Goal: Task Accomplishment & Management: Use online tool/utility

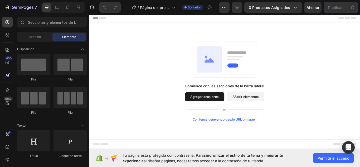
click at [286, 160] on span "Tu página está protegida con contraseña. Para sincronizar el estilo de tu tema …" at bounding box center [207, 157] width 169 height 11
click at [319, 155] on span "Permitir el acceso" at bounding box center [334, 158] width 32 height 6
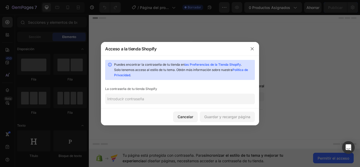
click at [186, 101] on input "text" at bounding box center [180, 99] width 150 height 11
click at [187, 113] on button "Cancelar" at bounding box center [185, 117] width 25 height 11
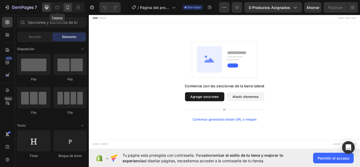
click at [64, 8] on div at bounding box center [68, 7] width 8 height 8
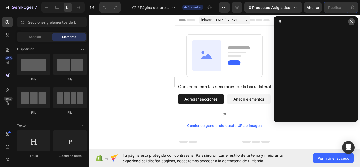
click at [351, 23] on icon "button" at bounding box center [352, 22] width 4 height 4
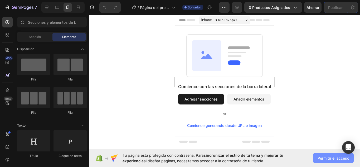
click at [332, 160] on button "Permitir el acceso" at bounding box center [333, 158] width 41 height 11
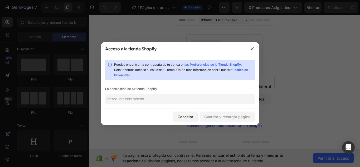
click at [164, 96] on input "text" at bounding box center [180, 99] width 150 height 11
type input "l"
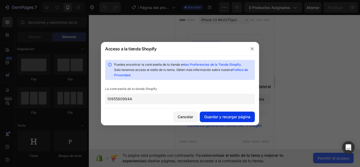
click at [213, 116] on font "Guardar y recargar página" at bounding box center [227, 117] width 46 height 4
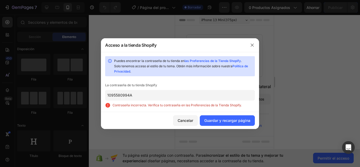
click at [225, 97] on input "1095580994A" at bounding box center [180, 95] width 150 height 11
click at [225, 98] on input "1095580994A" at bounding box center [180, 95] width 150 height 11
click at [212, 97] on input "1095580994A" at bounding box center [180, 95] width 150 height 11
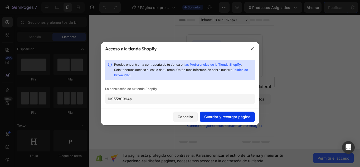
type input "1095580994a"
click at [218, 115] on font "Guardar y recargar página" at bounding box center [227, 117] width 46 height 4
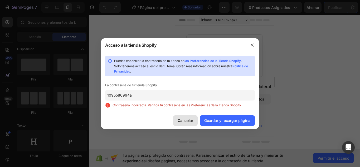
click at [190, 120] on font "Cancelar" at bounding box center [186, 120] width 16 height 4
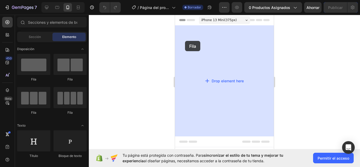
drag, startPoint x: 202, startPoint y: 86, endPoint x: 185, endPoint y: 41, distance: 48.1
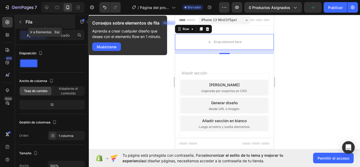
click at [21, 21] on icon "button" at bounding box center [21, 22] width 2 height 3
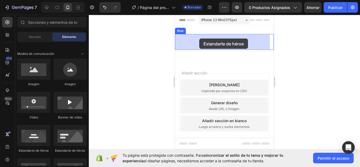
drag, startPoint x: 208, startPoint y: 152, endPoint x: 199, endPoint y: 39, distance: 113.8
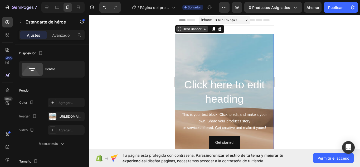
click at [200, 30] on div "Hero Banner" at bounding box center [192, 29] width 21 height 5
click at [59, 38] on div "Avanzado" at bounding box center [61, 35] width 26 height 8
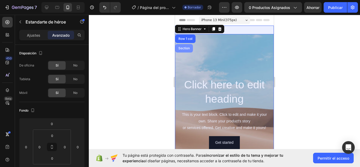
click at [186, 47] on div "Section" at bounding box center [184, 48] width 13 height 3
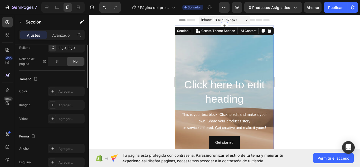
scroll to position [53, 0]
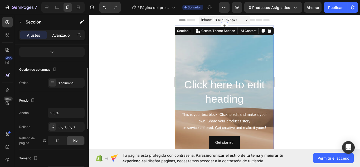
click at [62, 36] on font "Avanzado" at bounding box center [60, 35] width 17 height 4
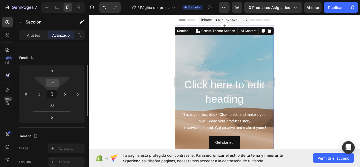
click at [54, 83] on input "32" at bounding box center [52, 83] width 11 height 8
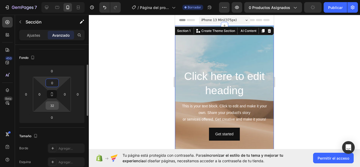
type input "0"
click at [54, 107] on input "32" at bounding box center [52, 106] width 11 height 8
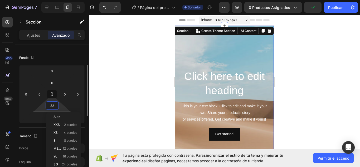
type input "0"
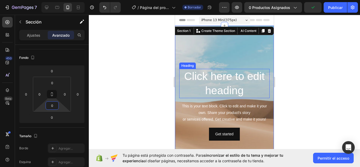
click at [220, 80] on h2 "Click here to edit heading" at bounding box center [224, 83] width 90 height 29
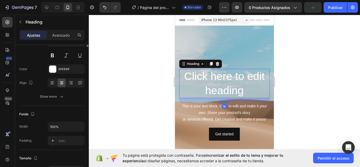
scroll to position [0, 0]
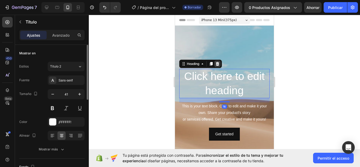
click at [220, 63] on icon at bounding box center [218, 64] width 4 height 4
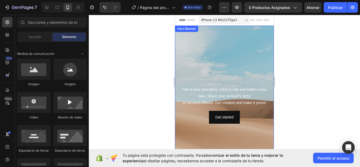
click at [228, 98] on div "This is your text block. Click to edit and make it your own. Share your product…" at bounding box center [224, 96] width 90 height 21
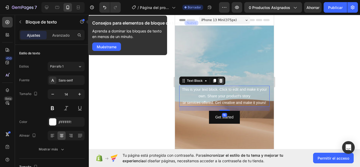
click at [223, 82] on div at bounding box center [221, 81] width 6 height 6
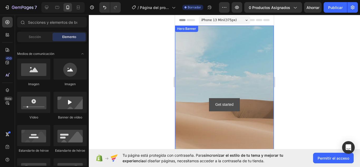
scroll to position [26, 0]
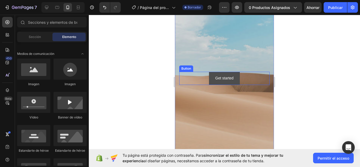
click at [236, 77] on button "Get started" at bounding box center [224, 78] width 31 height 13
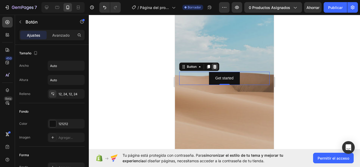
click at [217, 65] on icon at bounding box center [215, 67] width 4 height 4
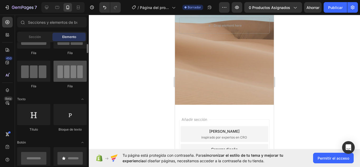
scroll to position [0, 0]
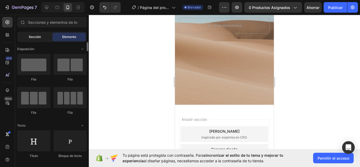
click at [38, 41] on div "Sección" at bounding box center [34, 37] width 33 height 8
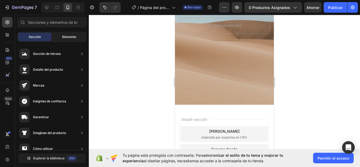
click at [58, 34] on div "Elemento" at bounding box center [69, 37] width 33 height 8
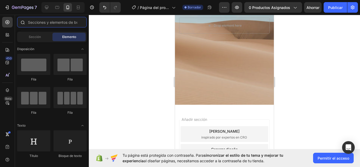
click at [57, 25] on input "text" at bounding box center [52, 22] width 70 height 11
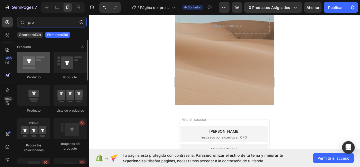
type input "pro"
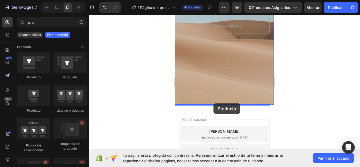
drag, startPoint x: 206, startPoint y: 77, endPoint x: 214, endPoint y: 103, distance: 28.1
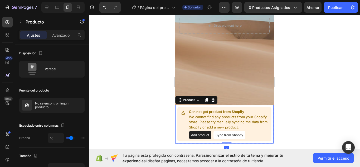
click at [206, 135] on button "Add product" at bounding box center [200, 135] width 22 height 8
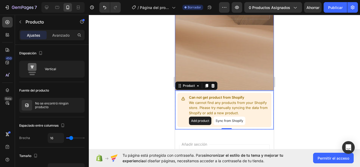
scroll to position [106, 0]
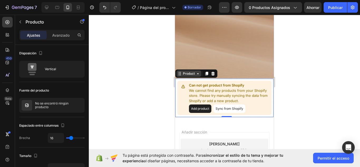
click at [190, 73] on div "Product" at bounding box center [189, 73] width 14 height 5
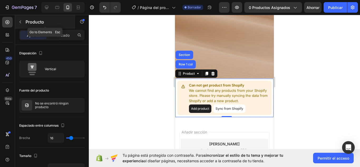
click at [24, 22] on button "button" at bounding box center [20, 22] width 8 height 8
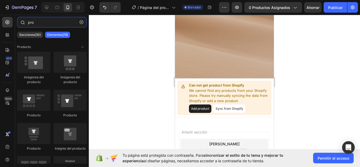
click at [32, 21] on input "pro" at bounding box center [52, 22] width 70 height 11
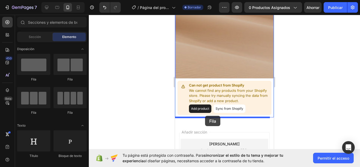
drag, startPoint x: 217, startPoint y: 83, endPoint x: 205, endPoint y: 116, distance: 34.4
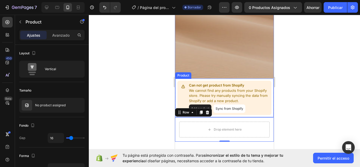
click at [239, 91] on p "We cannot find any products from your Shopify store. Please try manually syncin…" at bounding box center [229, 96] width 80 height 16
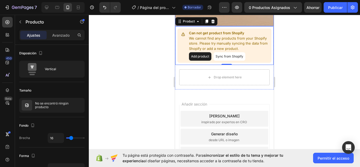
scroll to position [158, 0]
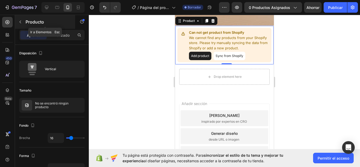
click at [23, 21] on button "button" at bounding box center [20, 22] width 8 height 8
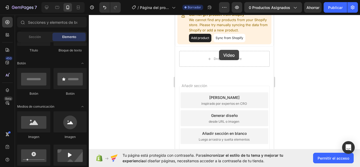
scroll to position [155, 0]
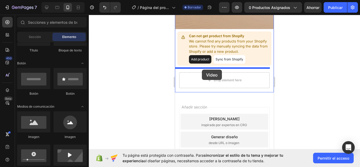
drag, startPoint x: 213, startPoint y: 170, endPoint x: 202, endPoint y: 70, distance: 100.8
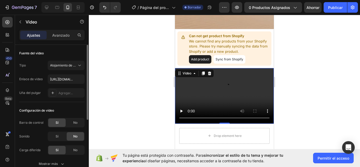
scroll to position [26, 0]
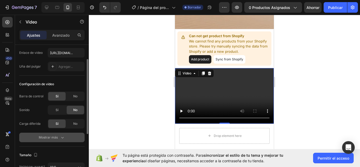
click at [61, 138] on icon "button" at bounding box center [62, 137] width 5 height 5
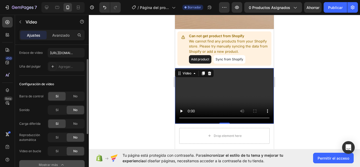
click at [75, 111] on font "No" at bounding box center [75, 110] width 4 height 4
click at [79, 122] on div "No" at bounding box center [75, 124] width 17 height 8
click at [60, 133] on div "Sí" at bounding box center [56, 137] width 17 height 8
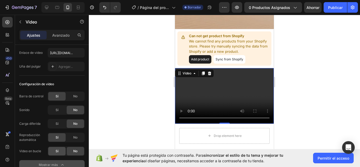
click at [60, 151] on div "Sí" at bounding box center [56, 151] width 17 height 8
click at [71, 96] on div "No" at bounding box center [75, 96] width 17 height 8
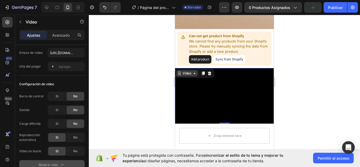
click at [185, 74] on div "Video" at bounding box center [187, 73] width 11 height 5
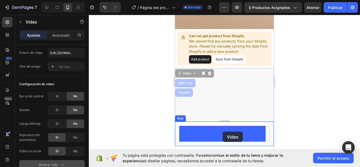
scroll to position [175, 0]
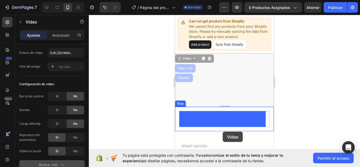
drag, startPoint x: 229, startPoint y: 98, endPoint x: 223, endPoint y: 132, distance: 34.3
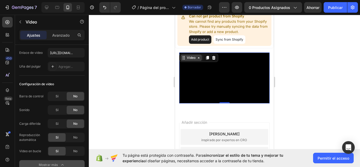
click at [184, 58] on icon at bounding box center [184, 58] width 4 height 4
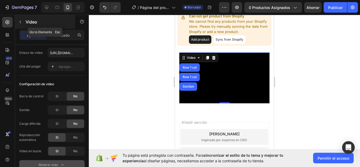
click at [26, 20] on font "Video" at bounding box center [32, 21] width 12 height 5
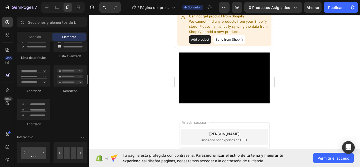
scroll to position [528, 0]
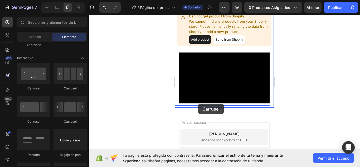
drag, startPoint x: 207, startPoint y: 89, endPoint x: 198, endPoint y: 104, distance: 16.6
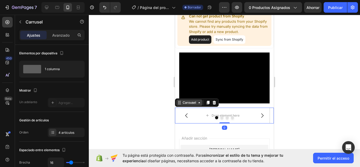
click at [190, 103] on div "Carousel" at bounding box center [190, 102] width 26 height 6
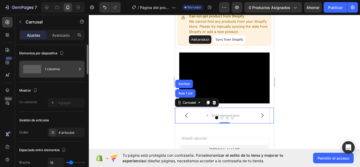
click at [55, 71] on font "1 columna" at bounding box center [52, 69] width 15 height 5
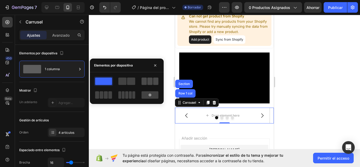
click at [146, 82] on span at bounding box center [144, 81] width 5 height 7
click at [55, 106] on div at bounding box center [52, 102] width 7 height 7
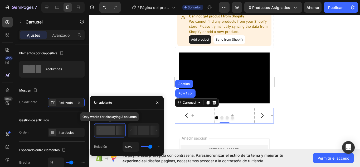
click at [110, 130] on rect at bounding box center [106, 130] width 18 height 9
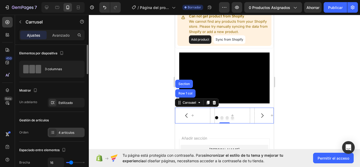
click at [70, 136] on div "4 artículos" at bounding box center [66, 132] width 37 height 9
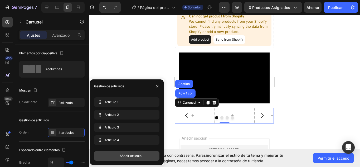
click at [121, 154] on font "Añadir artículo" at bounding box center [131, 156] width 22 height 4
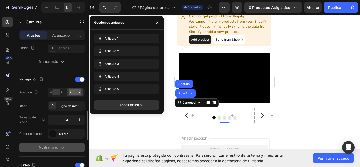
scroll to position [185, 0]
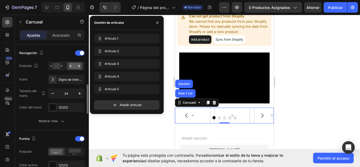
click at [71, 100] on div "Navegación Posición Icono Signo de intercalación regular derecha Tamaño del ico…" at bounding box center [51, 80] width 65 height 63
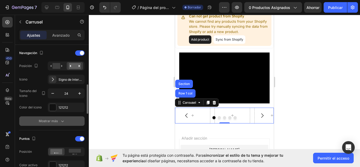
click at [0, 0] on button "button" at bounding box center [0, 0] width 0 height 0
click at [58, 119] on div "Mostrar más" at bounding box center [52, 120] width 26 height 5
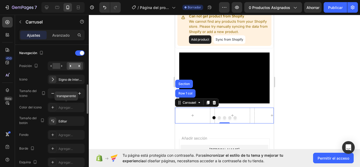
scroll to position [211, 0]
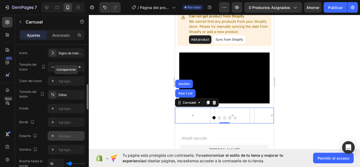
click at [67, 134] on font "Agregar..." at bounding box center [66, 136] width 14 height 4
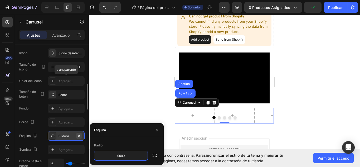
click at [81, 136] on button "button" at bounding box center [79, 136] width 6 height 6
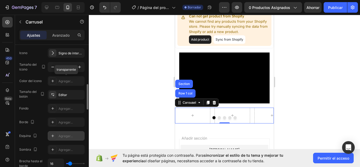
click at [52, 136] on icon at bounding box center [52, 136] width 3 height 3
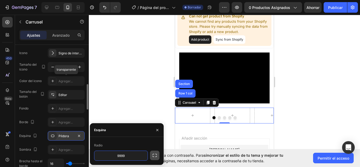
click at [153, 154] on icon "button" at bounding box center [154, 155] width 5 height 5
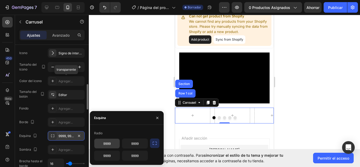
click at [116, 145] on input "9999" at bounding box center [106, 143] width 25 height 9
type input "3"
click at [137, 144] on input "9999" at bounding box center [134, 143] width 25 height 9
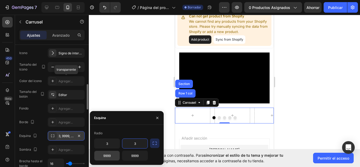
type input "3"
click at [118, 152] on input "9999" at bounding box center [106, 155] width 25 height 9
type input "3"
click at [132, 155] on input "9999" at bounding box center [134, 155] width 25 height 9
type input "3"
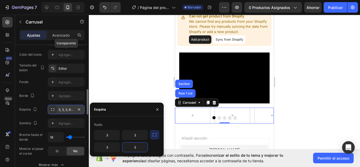
scroll to position [264, 0]
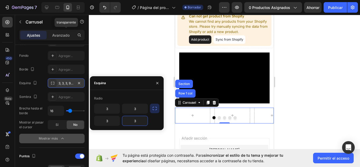
click at [61, 141] on icon "button" at bounding box center [62, 138] width 5 height 5
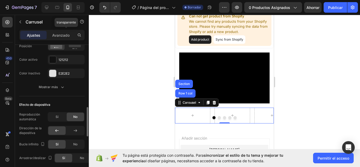
scroll to position [317, 0]
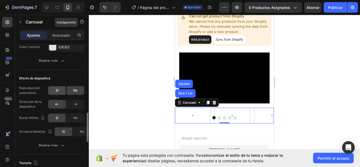
click at [54, 89] on div "Sí" at bounding box center [56, 90] width 17 height 8
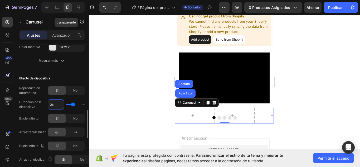
click at [58, 107] on input "2s" at bounding box center [56, 104] width 16 height 9
click at [56, 105] on input "2s" at bounding box center [56, 104] width 16 height 9
click at [52, 104] on input "2s" at bounding box center [56, 104] width 16 height 9
type input "2.4s"
type input "2.4"
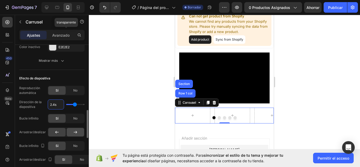
type input "2.4s"
click at [73, 117] on font "No" at bounding box center [75, 118] width 4 height 4
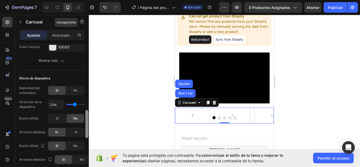
scroll to position [343, 0]
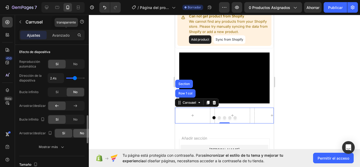
click at [81, 133] on font "No" at bounding box center [82, 133] width 4 height 4
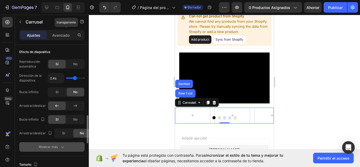
click at [58, 146] on div "Mostrar más" at bounding box center [52, 146] width 26 height 5
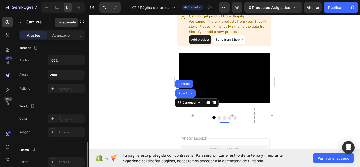
scroll to position [572, 0]
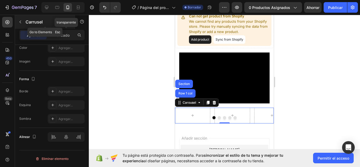
click at [28, 21] on font "Carrusel" at bounding box center [34, 21] width 17 height 5
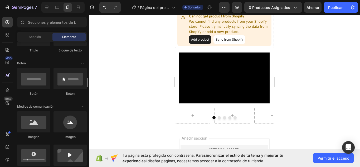
scroll to position [132, 0]
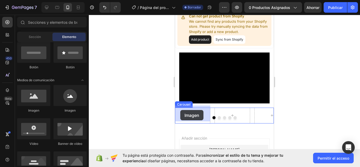
drag, startPoint x: 246, startPoint y: 115, endPoint x: 267, endPoint y: 130, distance: 25.6
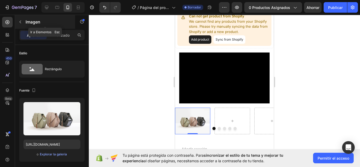
click at [27, 23] on font "Imagen" at bounding box center [33, 21] width 15 height 5
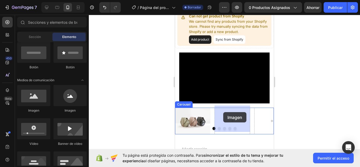
drag, startPoint x: 211, startPoint y: 118, endPoint x: 224, endPoint y: 112, distance: 14.1
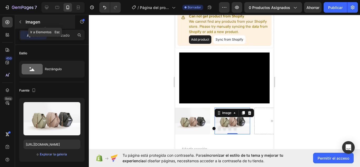
click at [22, 22] on icon "button" at bounding box center [20, 22] width 4 height 4
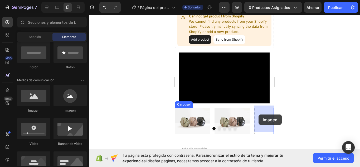
drag, startPoint x: 212, startPoint y: 112, endPoint x: 259, endPoint y: 115, distance: 47.3
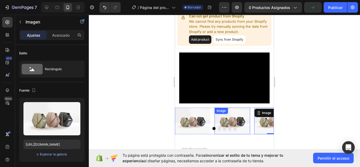
click at [216, 125] on div "Image Image Image 0 [GEOGRAPHIC_DATA]" at bounding box center [224, 121] width 99 height 27
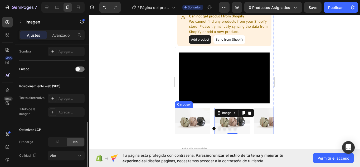
click at [218, 127] on button "Dot" at bounding box center [219, 128] width 3 height 3
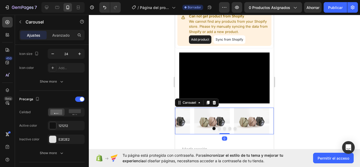
scroll to position [0, 0]
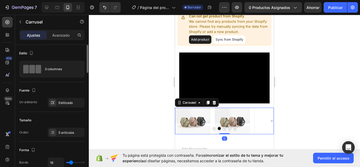
click at [220, 127] on div at bounding box center [224, 128] width 99 height 3
click at [223, 127] on button "Dot" at bounding box center [224, 128] width 3 height 3
click at [228, 127] on button "Dot" at bounding box center [229, 128] width 3 height 3
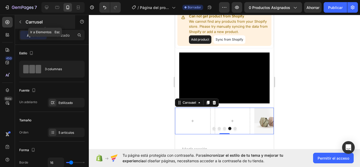
click at [26, 21] on font "Carrusel" at bounding box center [34, 21] width 17 height 5
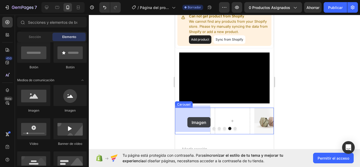
drag, startPoint x: 326, startPoint y: 128, endPoint x: 188, endPoint y: 117, distance: 138.4
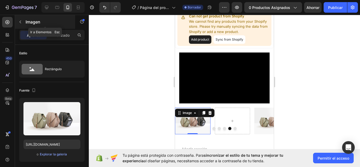
click at [26, 25] on div "Imagen" at bounding box center [45, 22] width 60 height 14
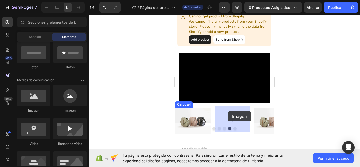
drag, startPoint x: 231, startPoint y: 112, endPoint x: 228, endPoint y: 111, distance: 3.4
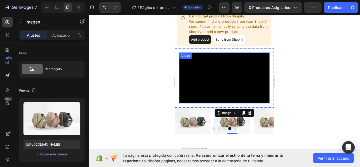
click at [219, 78] on video at bounding box center [224, 78] width 90 height 51
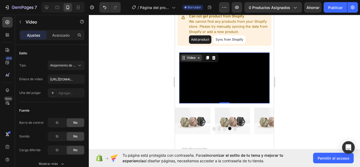
click at [195, 60] on div "Video" at bounding box center [191, 58] width 21 height 6
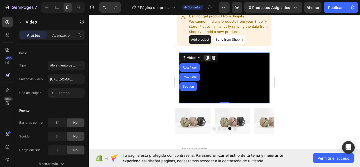
click at [207, 58] on icon at bounding box center [207, 58] width 3 height 4
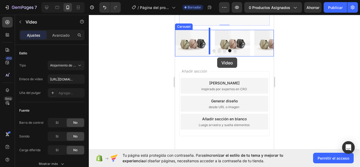
scroll to position [299, 0]
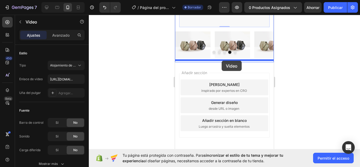
drag, startPoint x: 189, startPoint y: 106, endPoint x: 222, endPoint y: 61, distance: 55.6
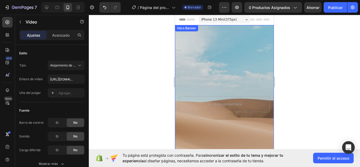
scroll to position [0, 0]
click at [188, 29] on div "Hero Banner" at bounding box center [186, 28] width 21 height 5
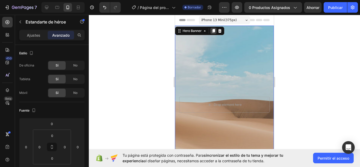
click at [212, 30] on icon at bounding box center [214, 31] width 4 height 4
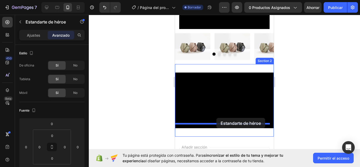
scroll to position [434, 0]
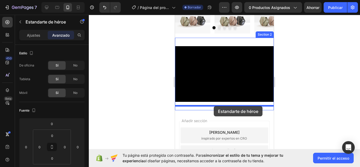
drag, startPoint x: 189, startPoint y: 28, endPoint x: 214, endPoint y: 106, distance: 82.0
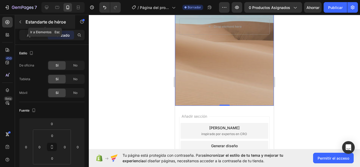
click at [29, 22] on font "Estandarte de héroe" at bounding box center [46, 21] width 40 height 5
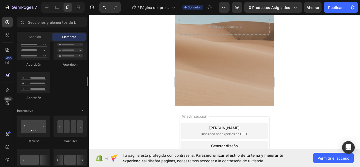
scroll to position [528, 0]
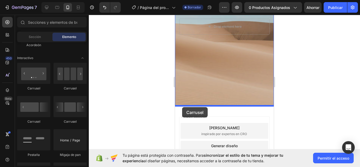
drag, startPoint x: 213, startPoint y: 91, endPoint x: 182, endPoint y: 107, distance: 34.8
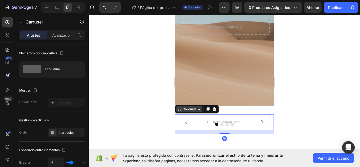
click at [186, 111] on div "Carousel" at bounding box center [190, 109] width 16 height 5
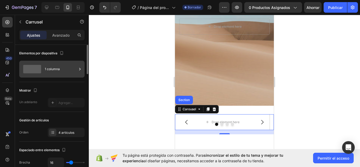
click at [35, 73] on span at bounding box center [32, 69] width 18 height 8
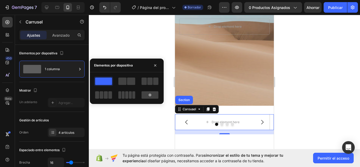
click at [124, 96] on span at bounding box center [123, 94] width 3 height 7
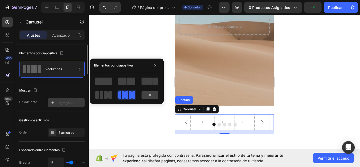
click at [57, 102] on div "Agregar..." at bounding box center [66, 102] width 37 height 9
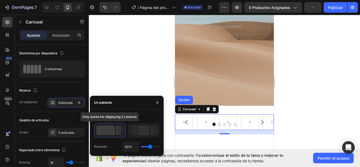
click at [99, 135] on rect at bounding box center [106, 130] width 18 height 9
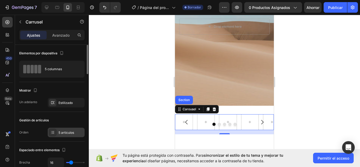
click at [61, 133] on font "5 artículos" at bounding box center [67, 133] width 16 height 4
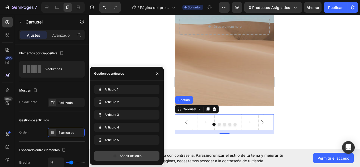
click at [121, 156] on font "Añadir artículo" at bounding box center [131, 156] width 22 height 4
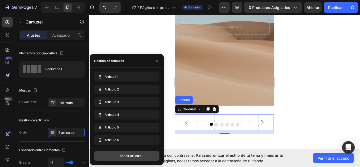
click at [122, 156] on font "Añadir artículo" at bounding box center [131, 156] width 22 height 4
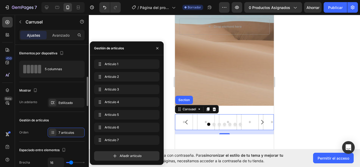
scroll to position [26, 0]
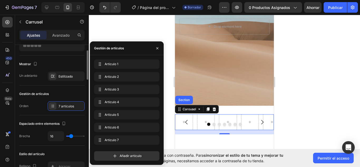
click at [125, 34] on div at bounding box center [224, 91] width 271 height 152
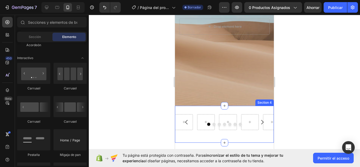
click at [183, 114] on div "Carousel" at bounding box center [224, 122] width 99 height 16
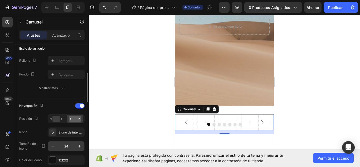
scroll to position [158, 0]
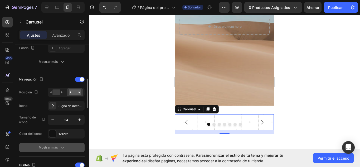
click at [65, 145] on button "Mostrar más" at bounding box center [51, 147] width 65 height 9
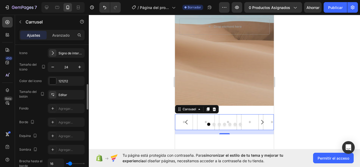
scroll to position [237, 0]
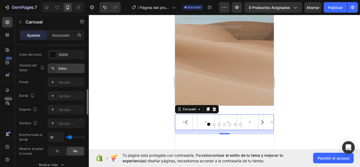
click at [65, 66] on div "Editar" at bounding box center [66, 68] width 37 height 9
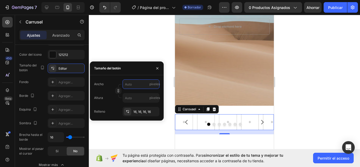
click at [128, 82] on input "píxeles" at bounding box center [141, 83] width 37 height 9
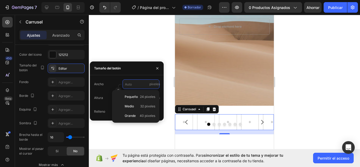
type input "3"
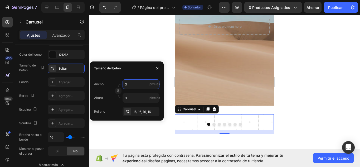
type input "32"
click at [70, 82] on font "Agregar..." at bounding box center [66, 82] width 14 height 4
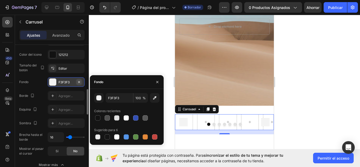
click at [79, 82] on icon "button" at bounding box center [79, 82] width 4 height 4
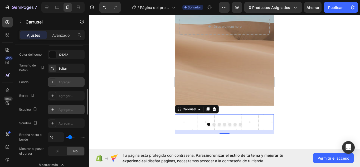
click at [66, 110] on font "Agregar..." at bounding box center [66, 110] width 14 height 4
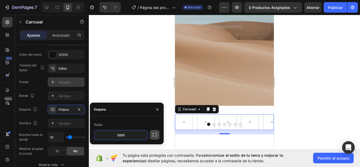
drag, startPoint x: 157, startPoint y: 136, endPoint x: 153, endPoint y: 135, distance: 4.6
click at [155, 135] on icon "button" at bounding box center [154, 134] width 5 height 5
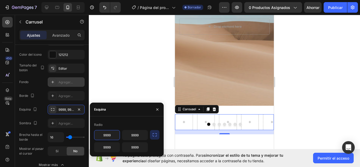
click at [117, 134] on input "9999" at bounding box center [106, 134] width 25 height 9
click at [116, 134] on input "9999" at bounding box center [106, 134] width 25 height 9
click at [117, 128] on div "Radio 9999 9999 9999 9999" at bounding box center [126, 137] width 65 height 32
click at [110, 138] on input "9999" at bounding box center [106, 134] width 25 height 9
click at [109, 139] on input "9999" at bounding box center [106, 134] width 25 height 9
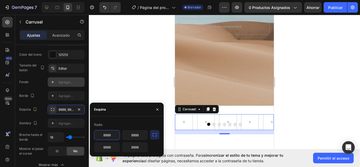
click at [111, 139] on input "9999" at bounding box center [106, 134] width 25 height 9
click at [112, 137] on input "9999" at bounding box center [106, 134] width 25 height 9
type input "3"
click at [125, 136] on input "9999" at bounding box center [134, 134] width 25 height 9
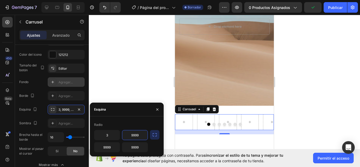
click at [125, 136] on input "9999" at bounding box center [134, 134] width 25 height 9
type input "3"
click at [113, 149] on input "9999" at bounding box center [106, 146] width 25 height 9
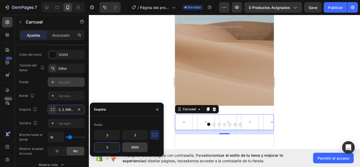
type input "3"
click at [132, 150] on input "9999" at bounding box center [134, 146] width 25 height 9
type input "3"
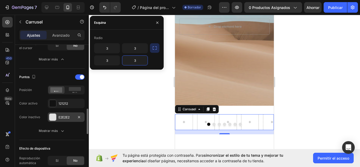
scroll to position [369, 0]
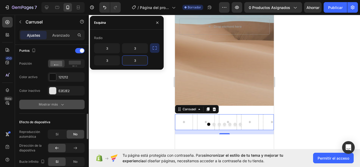
click at [59, 108] on button "Mostrar más" at bounding box center [51, 104] width 65 height 9
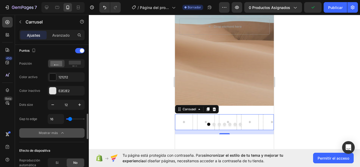
scroll to position [396, 0]
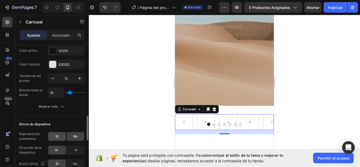
click at [60, 135] on div "Sí" at bounding box center [56, 136] width 17 height 8
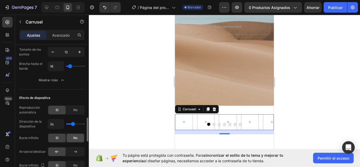
click at [79, 137] on div "No" at bounding box center [75, 138] width 17 height 8
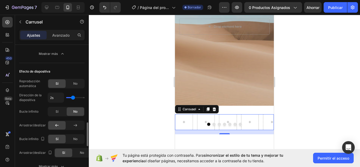
drag, startPoint x: 74, startPoint y: 154, endPoint x: 71, endPoint y: 149, distance: 5.9
click at [75, 154] on div "No" at bounding box center [81, 153] width 17 height 8
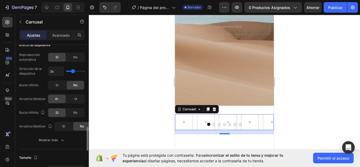
scroll to position [528, 0]
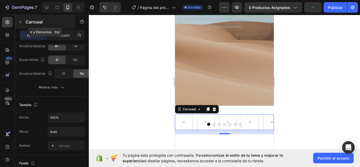
click at [26, 22] on font "Carrusel" at bounding box center [34, 21] width 17 height 5
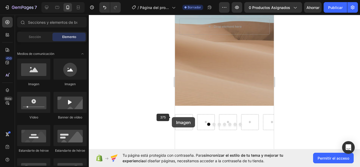
scroll to position [450, 0]
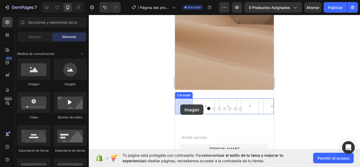
drag, startPoint x: 221, startPoint y: 95, endPoint x: 180, endPoint y: 104, distance: 41.5
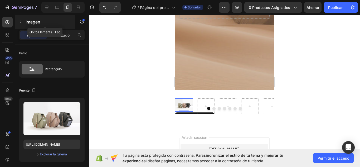
click at [24, 24] on button "button" at bounding box center [20, 22] width 8 height 8
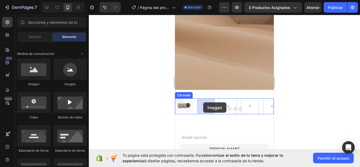
drag, startPoint x: 218, startPoint y: 87, endPoint x: 203, endPoint y: 102, distance: 21.5
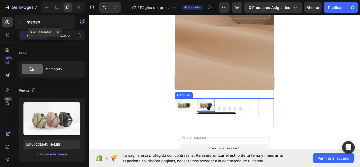
click at [23, 24] on button "button" at bounding box center [20, 22] width 8 height 8
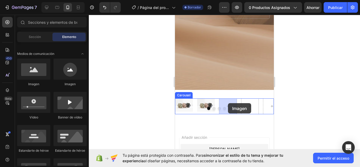
drag, startPoint x: 212, startPoint y: 83, endPoint x: 228, endPoint y: 103, distance: 25.9
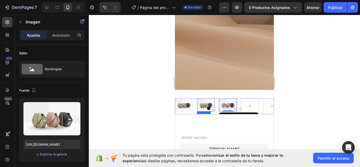
click at [204, 102] on img at bounding box center [206, 104] width 18 height 13
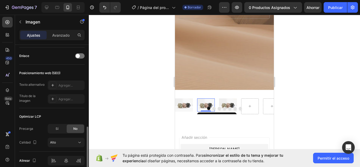
scroll to position [261, 0]
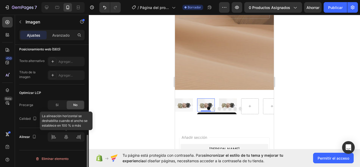
drag, startPoint x: 68, startPoint y: 139, endPoint x: 82, endPoint y: 136, distance: 14.0
click at [68, 139] on div at bounding box center [66, 136] width 37 height 9
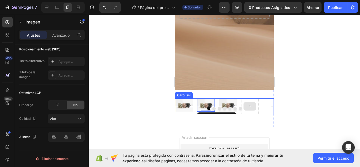
click at [248, 103] on div at bounding box center [250, 106] width 13 height 8
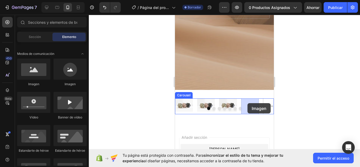
drag, startPoint x: 224, startPoint y: 92, endPoint x: 322, endPoint y: 119, distance: 102.1
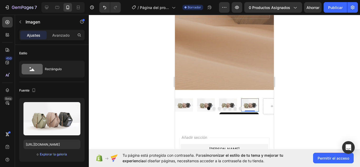
drag, startPoint x: 27, startPoint y: 23, endPoint x: 31, endPoint y: 23, distance: 4.2
click at [27, 23] on font "Imagen" at bounding box center [33, 21] width 15 height 5
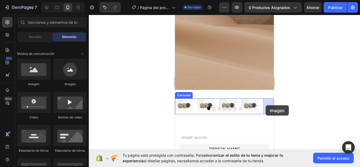
drag, startPoint x: 228, startPoint y: 92, endPoint x: 266, endPoint y: 105, distance: 40.6
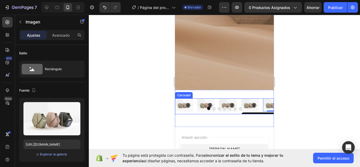
click at [215, 108] on div at bounding box center [224, 108] width 99 height 3
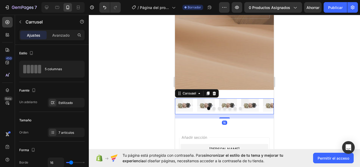
click at [218, 108] on button "Dot" at bounding box center [219, 108] width 3 height 3
click at [223, 109] on button "Dot" at bounding box center [224, 108] width 3 height 3
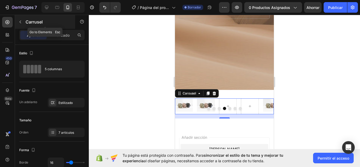
click at [20, 23] on icon "button" at bounding box center [20, 22] width 4 height 4
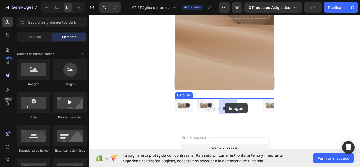
drag, startPoint x: 209, startPoint y: 83, endPoint x: 225, endPoint y: 103, distance: 25.5
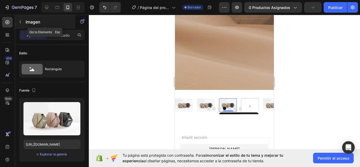
drag, startPoint x: 29, startPoint y: 23, endPoint x: 44, endPoint y: 55, distance: 35.3
click at [29, 23] on font "Imagen" at bounding box center [33, 21] width 15 height 5
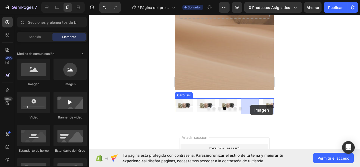
drag, startPoint x: 236, startPoint y: 87, endPoint x: 251, endPoint y: 118, distance: 34.6
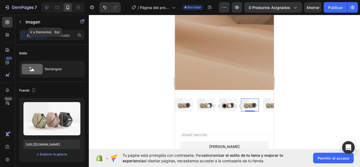
drag, startPoint x: 29, startPoint y: 19, endPoint x: 36, endPoint y: 19, distance: 6.9
click at [33, 17] on div "Imagen" at bounding box center [45, 22] width 60 height 14
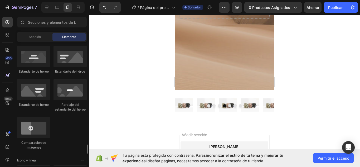
scroll to position [317, 0]
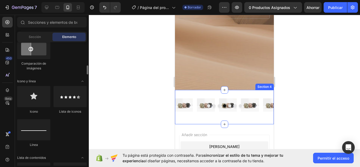
click at [184, 96] on div "Image Image Image Image Image Image Image Carousel Section 4" at bounding box center [224, 107] width 99 height 35
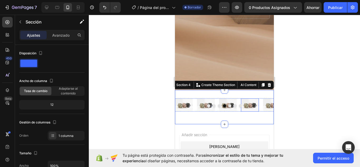
click at [246, 99] on img at bounding box center [250, 104] width 18 height 13
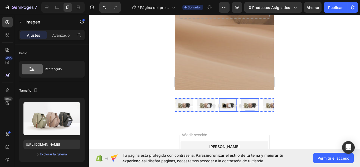
click at [211, 101] on img at bounding box center [206, 104] width 18 height 13
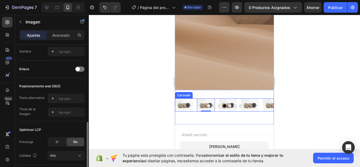
click at [185, 101] on img at bounding box center [184, 104] width 18 height 13
click at [183, 98] on img at bounding box center [184, 104] width 18 height 13
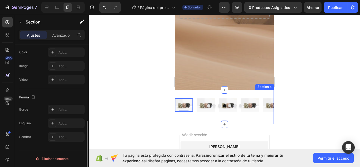
click at [182, 96] on div "Image Image Image Image 0 Image Image Image Carousel Section 4" at bounding box center [224, 107] width 99 height 35
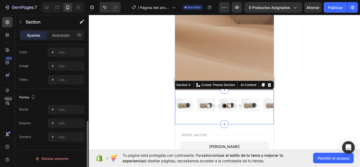
scroll to position [0, 0]
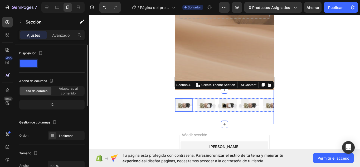
click at [198, 101] on img at bounding box center [206, 104] width 18 height 13
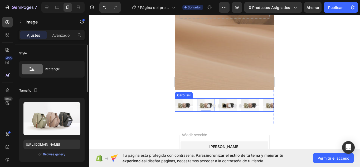
click at [195, 102] on div "Image Image Image Image Image 0 Image Image" at bounding box center [224, 104] width 99 height 13
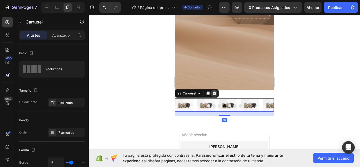
click at [211, 94] on div at bounding box center [214, 93] width 6 height 6
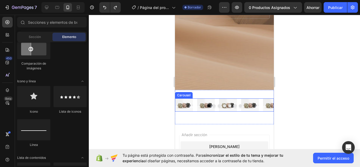
click at [196, 101] on div "Image Image Image Image Image Image Image" at bounding box center [224, 104] width 99 height 13
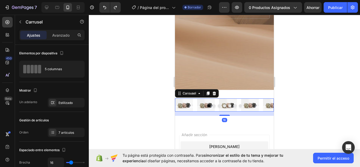
click at [209, 95] on icon at bounding box center [208, 93] width 4 height 4
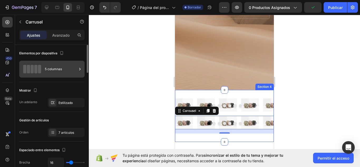
click at [59, 76] on div "5 columnas" at bounding box center [51, 69] width 65 height 17
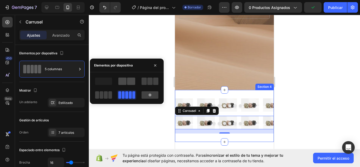
click at [127, 85] on div at bounding box center [126, 81] width 17 height 7
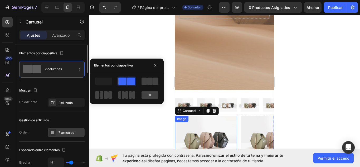
click at [76, 132] on div "7 artículos" at bounding box center [71, 132] width 25 height 5
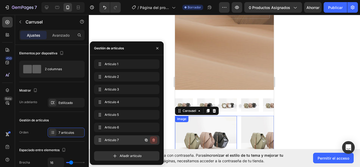
click at [156, 138] on button "button" at bounding box center [153, 139] width 7 height 7
click at [154, 127] on icon "button" at bounding box center [154, 127] width 4 height 4
click at [149, 129] on font "Borrar" at bounding box center [150, 127] width 10 height 4
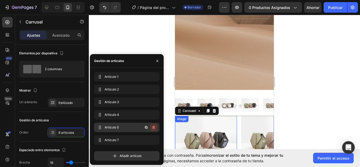
click at [152, 129] on icon "button" at bounding box center [154, 127] width 4 height 4
click at [151, 128] on font "Borrar" at bounding box center [150, 127] width 10 height 4
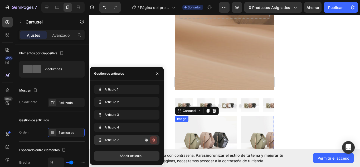
click at [155, 139] on icon "button" at bounding box center [154, 140] width 4 height 4
click at [150, 140] on font "Borrar" at bounding box center [150, 140] width 10 height 4
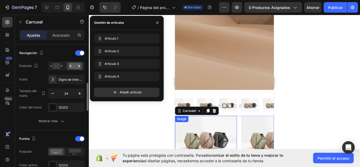
scroll to position [211, 0]
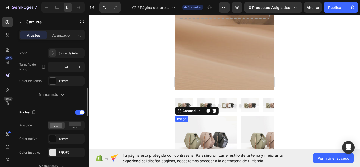
click at [147, 135] on div at bounding box center [224, 91] width 271 height 152
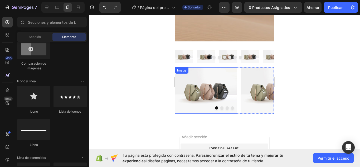
scroll to position [502, 0]
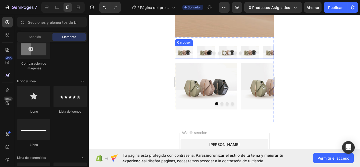
click at [195, 57] on div "Image Image Image Image Image Image Image" at bounding box center [224, 52] width 99 height 13
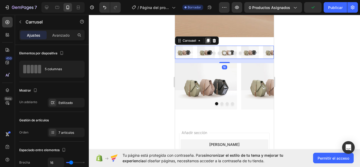
drag, startPoint x: 211, startPoint y: 41, endPoint x: 207, endPoint y: 41, distance: 3.7
click at [207, 41] on div at bounding box center [208, 40] width 6 height 6
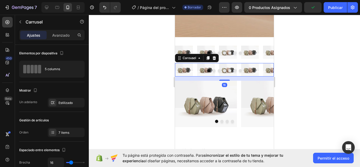
scroll to position [211, 0]
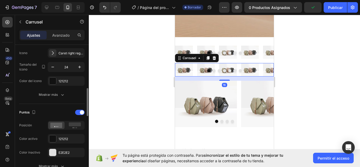
click at [207, 41] on div "Image Image Image Image Image Image Image [GEOGRAPHIC_DATA] Image Image Image I…" at bounding box center [224, 88] width 99 height 103
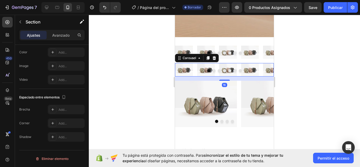
scroll to position [0, 0]
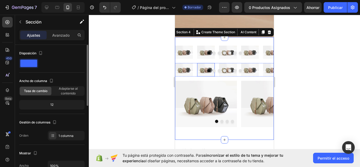
click at [201, 66] on img at bounding box center [206, 69] width 18 height 13
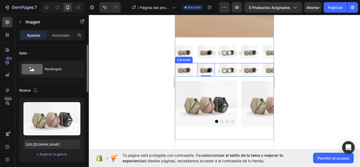
click at [195, 64] on div "Image Image 0 Image Image Image Image Image" at bounding box center [224, 69] width 99 height 13
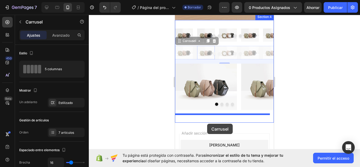
scroll to position [527, 0]
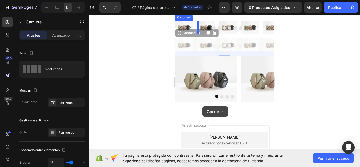
drag, startPoint x: 192, startPoint y: 60, endPoint x: 203, endPoint y: 106, distance: 47.7
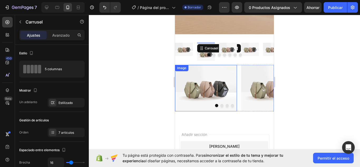
scroll to position [475, 0]
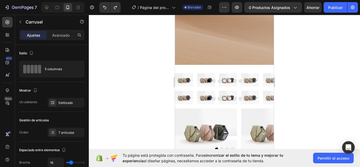
click at [191, 92] on img at bounding box center [184, 97] width 18 height 13
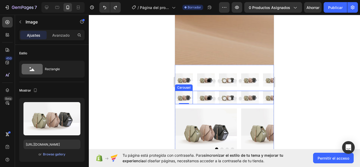
click at [195, 91] on div "Image 0 Image Image Image Image Image Image" at bounding box center [224, 97] width 99 height 13
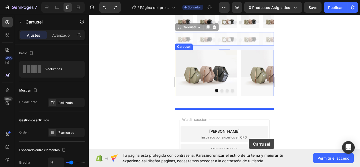
scroll to position [605, 0]
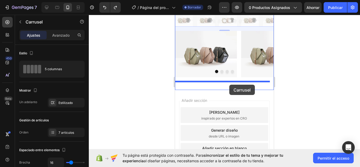
drag, startPoint x: 193, startPoint y: 86, endPoint x: 230, endPoint y: 85, distance: 37.0
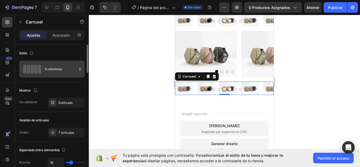
drag, startPoint x: 77, startPoint y: 57, endPoint x: 74, endPoint y: 64, distance: 7.3
click at [75, 112] on div "Estilo 5 columnas" at bounding box center [51, 127] width 65 height 30
click at [71, 68] on div "5 columnas" at bounding box center [61, 69] width 32 height 12
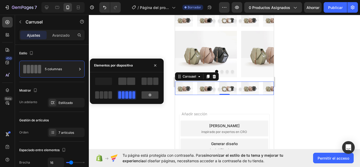
click at [139, 80] on div at bounding box center [126, 88] width 65 height 23
drag, startPoint x: 146, startPoint y: 82, endPoint x: 6, endPoint y: 84, distance: 140.9
click at [146, 82] on span at bounding box center [144, 81] width 5 height 7
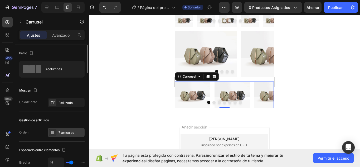
click at [74, 132] on div "7 artículos" at bounding box center [71, 132] width 25 height 5
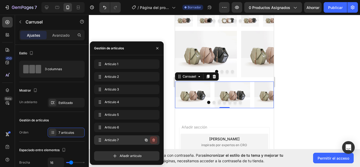
click at [156, 139] on button "button" at bounding box center [153, 139] width 7 height 7
click at [155, 137] on button "Borrar" at bounding box center [150, 139] width 15 height 7
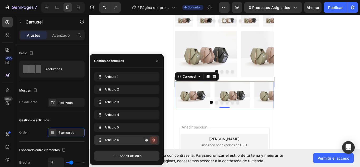
click at [154, 139] on icon "button" at bounding box center [153, 140] width 3 height 3
click at [154, 140] on font "Borrar" at bounding box center [150, 140] width 10 height 4
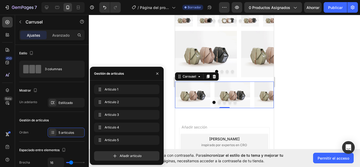
click at [297, 98] on div at bounding box center [224, 91] width 271 height 152
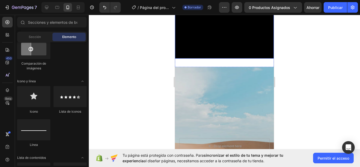
scroll to position [234, 0]
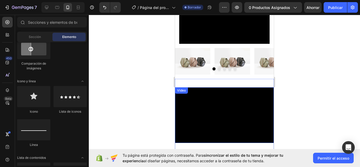
click at [211, 102] on video at bounding box center [224, 115] width 99 height 56
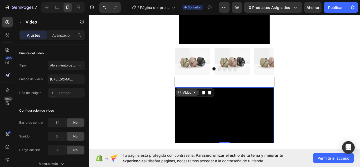
click at [190, 90] on div "Video" at bounding box center [187, 92] width 11 height 5
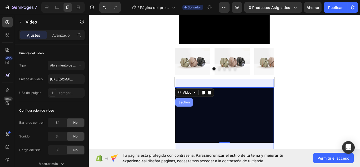
click at [187, 101] on div "Section" at bounding box center [184, 102] width 13 height 3
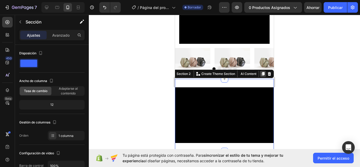
click at [261, 72] on icon at bounding box center [263, 74] width 4 height 4
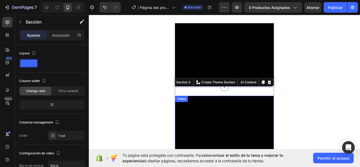
scroll to position [348, 0]
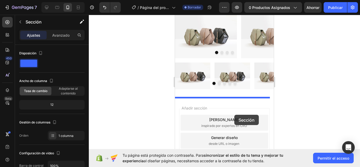
drag, startPoint x: 184, startPoint y: 28, endPoint x: 235, endPoint y: 115, distance: 100.6
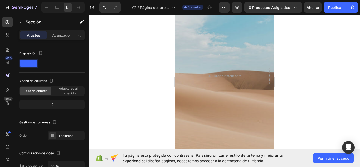
scroll to position [0, 0]
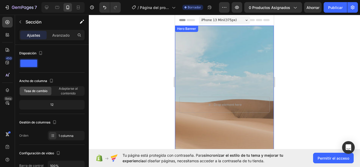
click at [188, 28] on div "Hero Banner" at bounding box center [186, 28] width 21 height 5
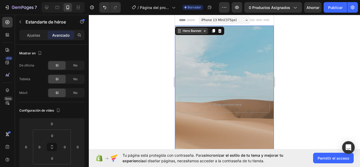
click at [192, 30] on div "Hero Banner" at bounding box center [192, 30] width 21 height 5
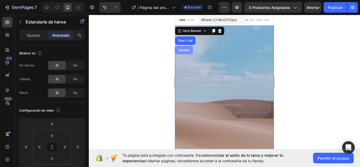
click at [189, 47] on div "Section" at bounding box center [184, 50] width 18 height 8
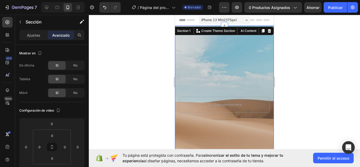
click at [194, 47] on div "Background Image" at bounding box center [224, 105] width 99 height 158
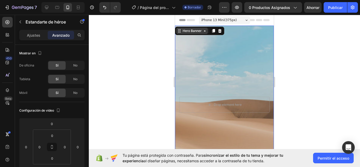
click at [190, 32] on div "Hero Banner" at bounding box center [192, 30] width 21 height 5
click at [215, 30] on icon at bounding box center [213, 31] width 3 height 4
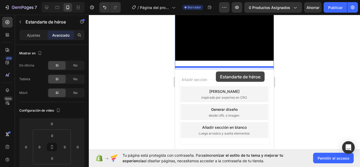
scroll to position [821, 0]
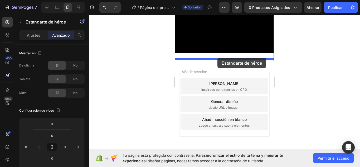
drag, startPoint x: 192, startPoint y: 31, endPoint x: 218, endPoint y: 59, distance: 38.1
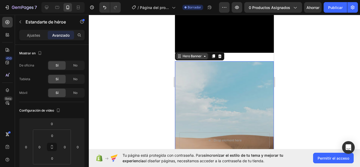
click at [197, 54] on div "Hero Banner" at bounding box center [192, 56] width 21 height 5
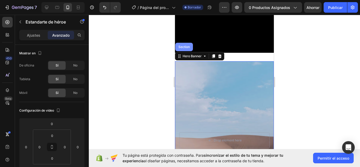
click at [188, 47] on div "Section" at bounding box center [184, 47] width 18 height 8
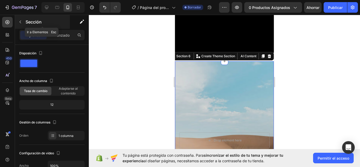
click at [29, 26] on div "Sección" at bounding box center [42, 22] width 55 height 14
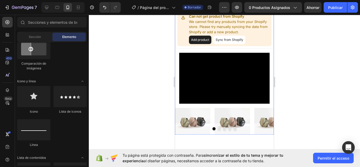
scroll to position [99, 0]
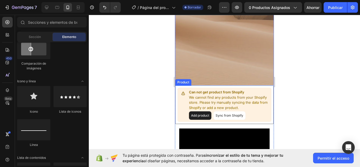
click at [197, 95] on p "We cannot find any products from your Shopify store. Please try manually syncin…" at bounding box center [229, 103] width 80 height 16
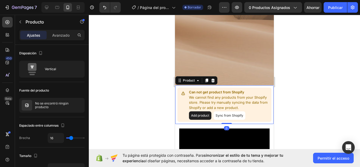
click at [208, 81] on icon at bounding box center [207, 81] width 3 height 4
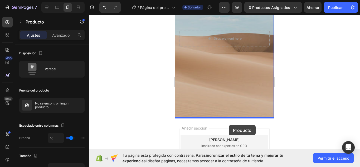
scroll to position [802, 0]
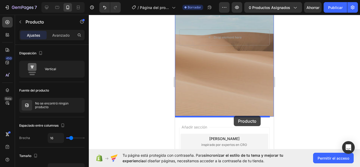
drag, startPoint x: 189, startPoint y: 118, endPoint x: 234, endPoint y: 115, distance: 45.5
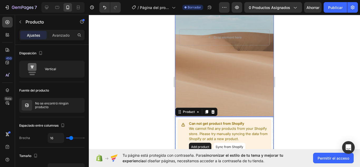
click at [209, 68] on div "Background Image" at bounding box center [224, 37] width 99 height 158
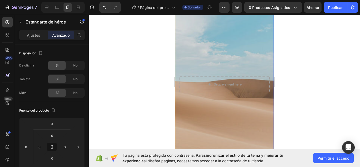
scroll to position [750, 0]
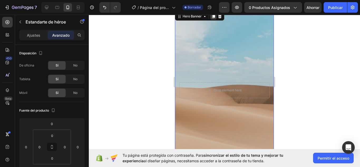
click at [215, 18] on icon at bounding box center [214, 16] width 4 height 4
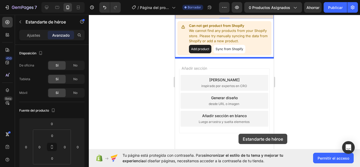
scroll to position [1079, 0]
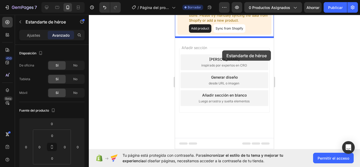
drag, startPoint x: 194, startPoint y: 30, endPoint x: 223, endPoint y: 52, distance: 36.3
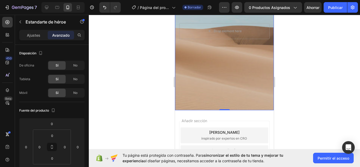
scroll to position [1026, 0]
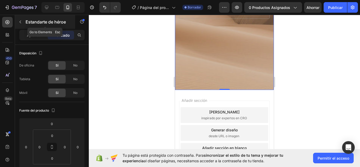
click at [30, 22] on font "Estandarte de héroe" at bounding box center [46, 21] width 40 height 5
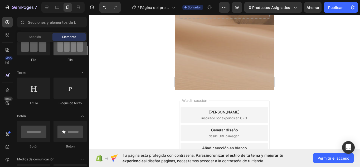
scroll to position [0, 0]
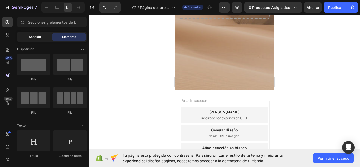
click at [33, 39] on span "Sección" at bounding box center [35, 37] width 12 height 5
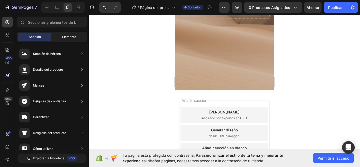
click at [65, 37] on font "Elemento" at bounding box center [69, 37] width 14 height 4
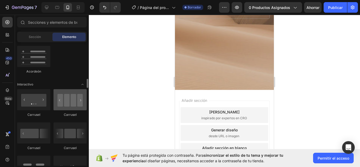
scroll to position [528, 0]
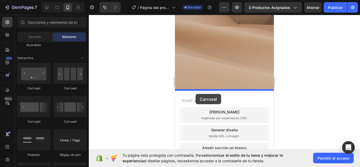
drag, startPoint x: 209, startPoint y: 94, endPoint x: 196, endPoint y: 94, distance: 13.2
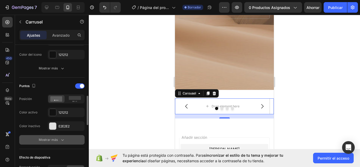
scroll to position [290, 0]
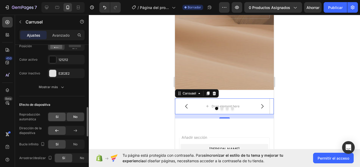
click at [63, 116] on div "Sí" at bounding box center [56, 117] width 17 height 8
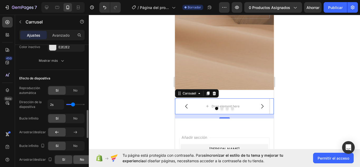
scroll to position [343, 0]
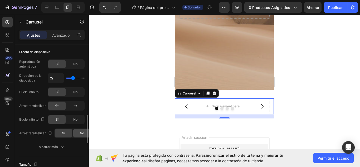
click at [77, 134] on div "No" at bounding box center [81, 133] width 17 height 8
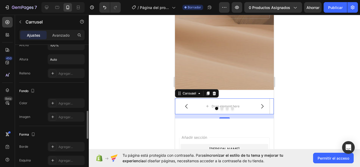
scroll to position [449, 0]
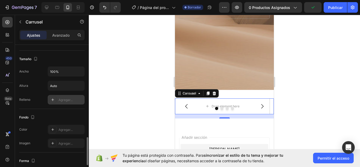
click at [68, 99] on font "Agregar..." at bounding box center [66, 100] width 14 height 4
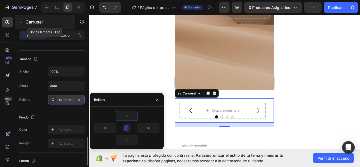
click at [23, 23] on button "button" at bounding box center [20, 22] width 8 height 8
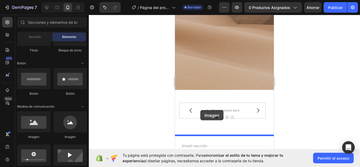
scroll to position [1054, 0]
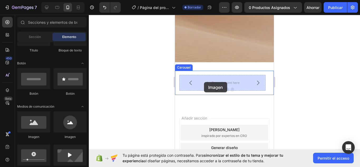
drag, startPoint x: 213, startPoint y: 143, endPoint x: 186, endPoint y: 103, distance: 48.2
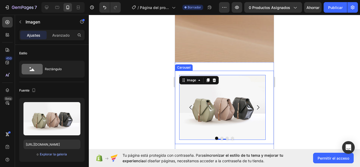
drag, startPoint x: 250, startPoint y: 107, endPoint x: 254, endPoint y: 107, distance: 3.7
click at [251, 107] on button "Carousel Next Arrow" at bounding box center [258, 107] width 15 height 15
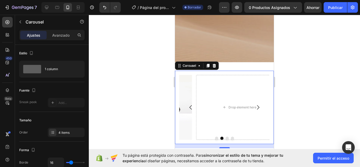
click at [255, 107] on icon "Carousel Next Arrow" at bounding box center [258, 107] width 6 height 6
click at [193, 109] on icon "Carousel Back Arrow" at bounding box center [191, 107] width 6 height 6
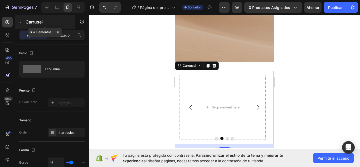
click at [28, 22] on font "Carrusel" at bounding box center [34, 21] width 17 height 5
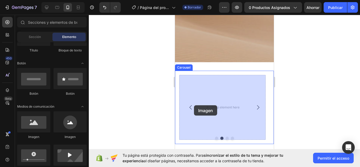
drag, startPoint x: 259, startPoint y: 139, endPoint x: 194, endPoint y: 105, distance: 72.7
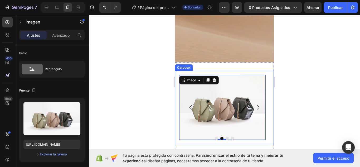
click at [257, 107] on icon "Carousel Next Arrow" at bounding box center [258, 107] width 6 height 6
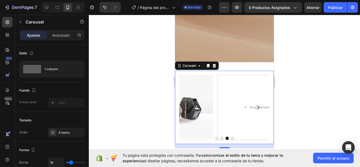
click at [257, 107] on icon "Carousel Next Arrow" at bounding box center [258, 107] width 6 height 6
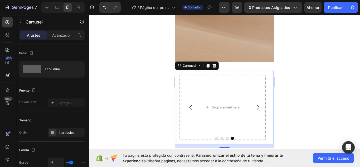
click at [30, 35] on font "Ajustes" at bounding box center [33, 35] width 13 height 4
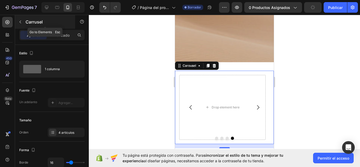
click at [28, 26] on div "Carrusel" at bounding box center [45, 22] width 60 height 14
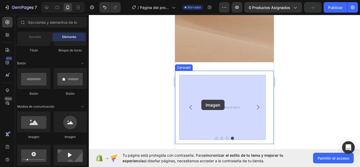
drag, startPoint x: 231, startPoint y: 136, endPoint x: 202, endPoint y: 100, distance: 46.8
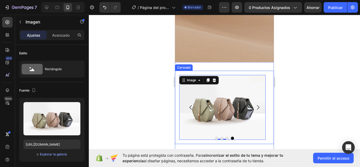
click at [192, 110] on icon "Carousel Back Arrow" at bounding box center [191, 107] width 6 height 6
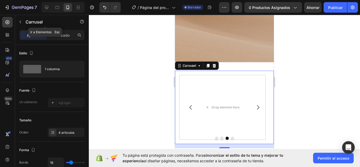
click at [27, 25] on div "Carrusel" at bounding box center [45, 22] width 60 height 14
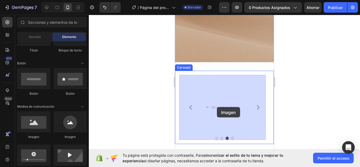
drag, startPoint x: 222, startPoint y: 135, endPoint x: 217, endPoint y: 107, distance: 28.2
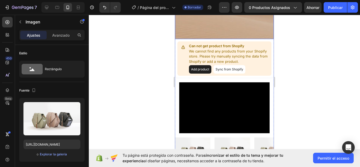
scroll to position [94, 0]
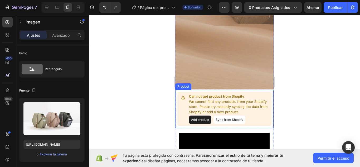
click at [201, 98] on p "Can not get product from Shopify" at bounding box center [229, 96] width 80 height 5
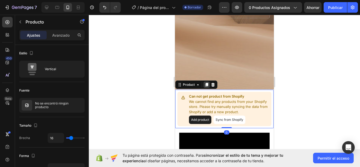
click at [206, 87] on div at bounding box center [207, 85] width 6 height 6
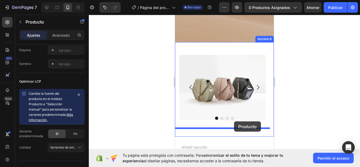
scroll to position [1097, 0]
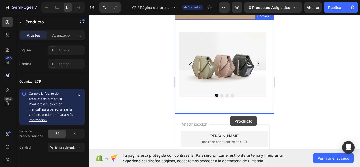
drag, startPoint x: 188, startPoint y: 125, endPoint x: 230, endPoint y: 116, distance: 43.1
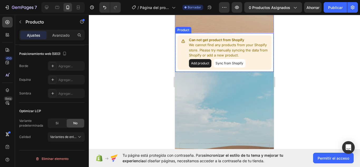
scroll to position [833, 0]
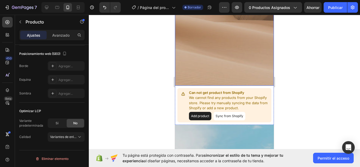
click at [187, 79] on div "Background Image" at bounding box center [224, 6] width 99 height 158
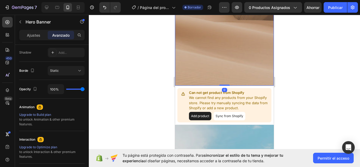
scroll to position [0, 0]
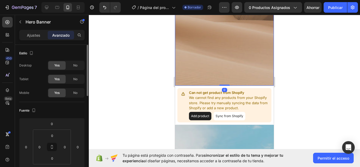
click at [182, 86] on div "Can not get product from Shopify We cannot find any products from your Shopify …" at bounding box center [224, 105] width 99 height 39
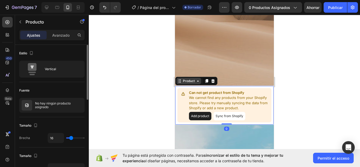
click at [186, 80] on div "Product" at bounding box center [189, 81] width 14 height 5
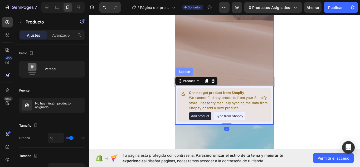
click at [189, 74] on div "Section" at bounding box center [185, 72] width 18 height 8
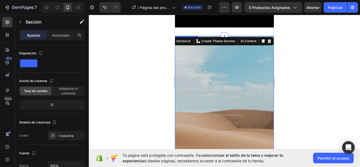
scroll to position [701, 0]
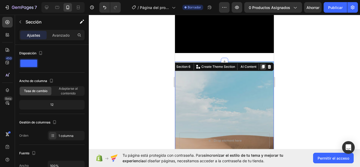
click at [261, 66] on icon at bounding box center [263, 67] width 4 height 4
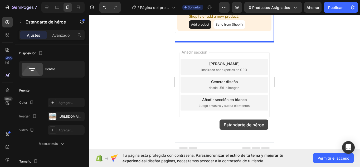
scroll to position [1427, 0]
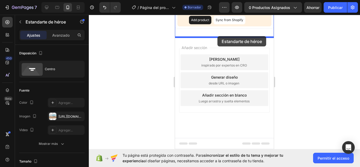
drag, startPoint x: 185, startPoint y: 30, endPoint x: 218, endPoint y: 36, distance: 33.1
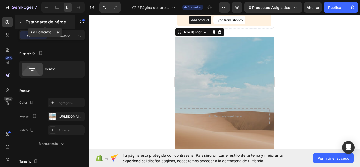
click at [31, 23] on font "Estandarte de héroe" at bounding box center [46, 21] width 40 height 5
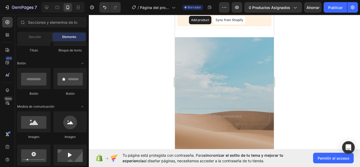
click at [178, 66] on div "Background Image" at bounding box center [224, 116] width 99 height 158
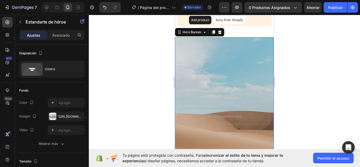
click at [214, 31] on icon at bounding box center [213, 32] width 3 height 4
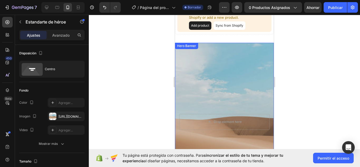
scroll to position [1378, 0]
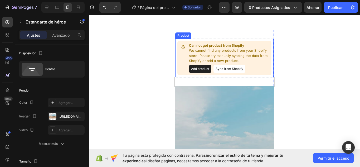
click at [205, 49] on p "We cannot find any products from your Shopify store. Please try manually syncin…" at bounding box center [229, 56] width 80 height 16
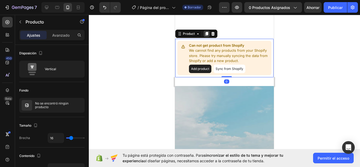
click at [207, 35] on icon at bounding box center [207, 34] width 4 height 4
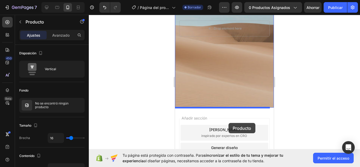
scroll to position [1715, 0]
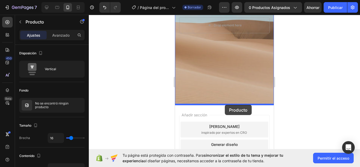
drag, startPoint x: 191, startPoint y: 70, endPoint x: 225, endPoint y: 105, distance: 48.9
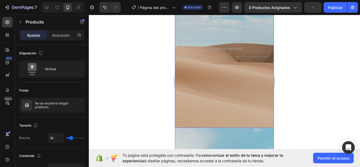
scroll to position [1425, 0]
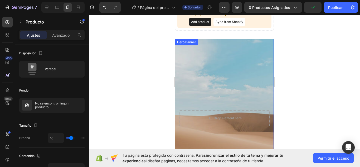
click at [211, 66] on div "Background Image" at bounding box center [224, 118] width 99 height 158
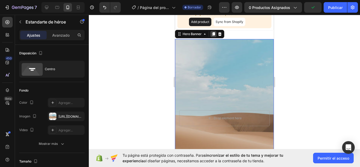
click at [213, 35] on icon at bounding box center [213, 34] width 3 height 4
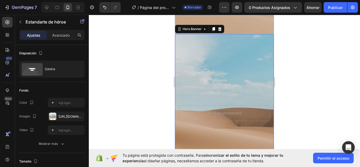
scroll to position [1589, 0]
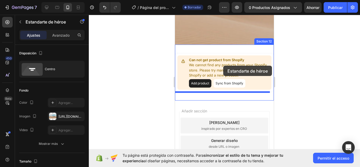
drag, startPoint x: 196, startPoint y: 29, endPoint x: 223, endPoint y: 66, distance: 45.8
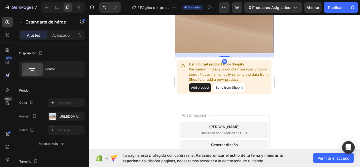
scroll to position [1736, 0]
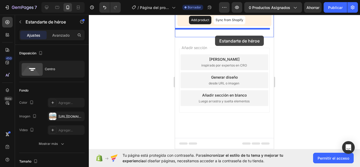
drag, startPoint x: 199, startPoint y: 48, endPoint x: 217, endPoint y: 44, distance: 18.5
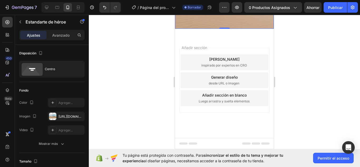
scroll to position [1799, 0]
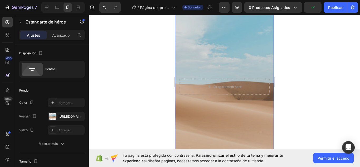
click at [209, 50] on div "Background Image" at bounding box center [224, 87] width 99 height 158
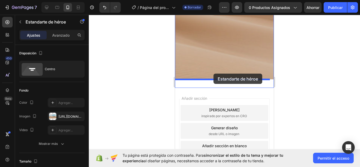
scroll to position [1899, 0]
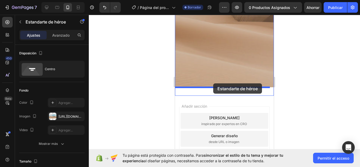
drag, startPoint x: 197, startPoint y: 38, endPoint x: 213, endPoint y: 83, distance: 48.0
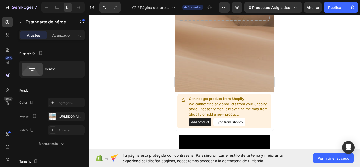
scroll to position [0, 0]
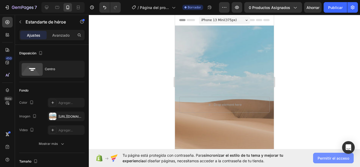
click at [323, 160] on font "Permitir el acceso" at bounding box center [334, 158] width 32 height 4
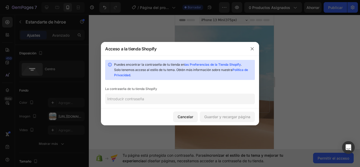
click at [202, 102] on input "text" at bounding box center [180, 99] width 150 height 11
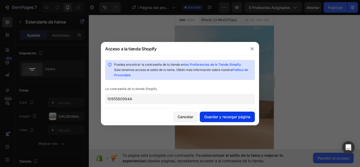
click at [216, 118] on font "Guardar y recargar página" at bounding box center [227, 117] width 46 height 4
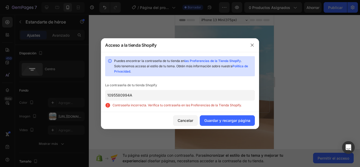
click at [156, 95] on input "1095580994A" at bounding box center [180, 95] width 150 height 11
paste input "[PERSON_NAME]"
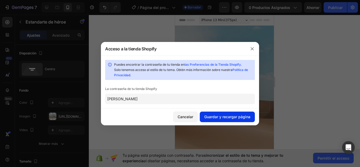
type input "[PERSON_NAME]"
click at [228, 116] on font "Guardar y recargar página" at bounding box center [227, 117] width 46 height 4
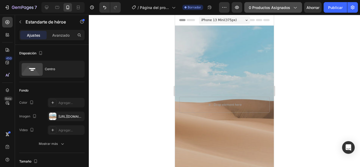
click at [265, 10] on span "0 productos asignados" at bounding box center [269, 8] width 41 height 6
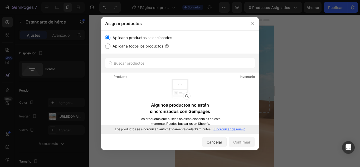
click at [226, 128] on font "Sincronizar de nuevo" at bounding box center [230, 129] width 32 height 4
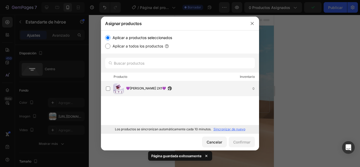
click at [177, 94] on div "💜[PERSON_NAME] 2X1💜 0" at bounding box center [180, 88] width 158 height 15
drag, startPoint x: 237, startPoint y: 144, endPoint x: 238, endPoint y: 141, distance: 2.7
click at [237, 142] on font "Confirmar" at bounding box center [241, 142] width 17 height 4
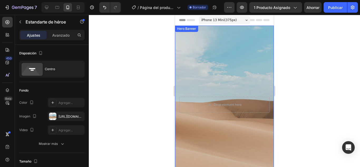
click at [230, 74] on div "Background Image" at bounding box center [224, 105] width 99 height 158
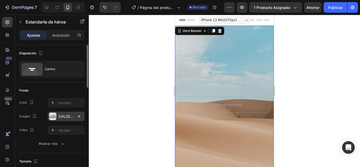
click at [68, 112] on div "[URL][DOMAIN_NAME]" at bounding box center [66, 116] width 37 height 9
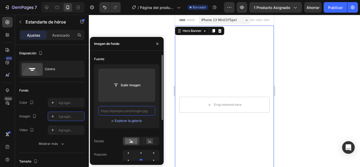
paste input "[URL][DOMAIN_NAME]"
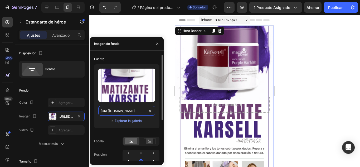
type input "[URL][DOMAIN_NAME]"
click at [125, 31] on div at bounding box center [224, 91] width 271 height 152
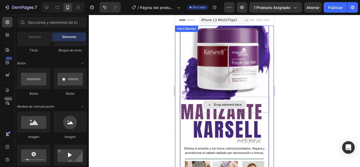
click at [208, 90] on div "Background Image" at bounding box center [224, 105] width 99 height 158
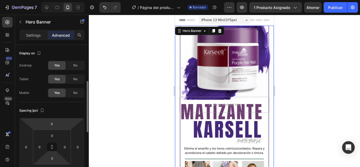
scroll to position [53, 0]
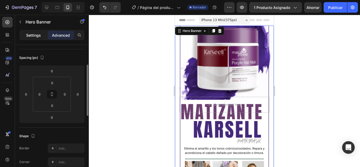
drag, startPoint x: 40, startPoint y: 39, endPoint x: 39, endPoint y: 86, distance: 47.8
click at [40, 39] on div "Settings" at bounding box center [33, 35] width 26 height 8
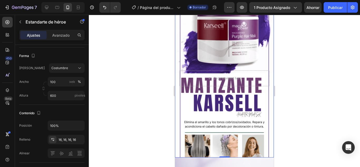
scroll to position [0, 0]
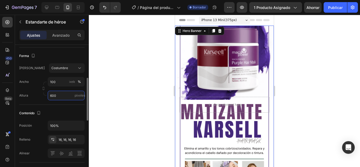
click at [63, 95] on input "600" at bounding box center [66, 95] width 37 height 9
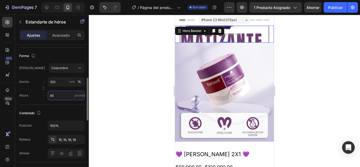
type input "650"
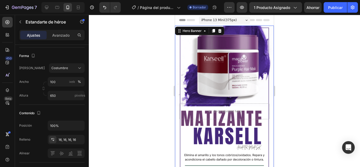
drag, startPoint x: 285, startPoint y: 84, endPoint x: 283, endPoint y: 88, distance: 4.4
click at [285, 84] on div at bounding box center [224, 91] width 271 height 152
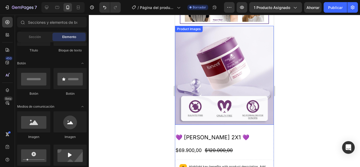
scroll to position [158, 0]
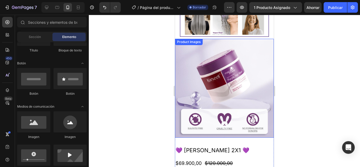
click at [237, 93] on img at bounding box center [224, 88] width 99 height 99
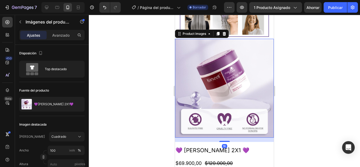
click at [213, 66] on img at bounding box center [224, 88] width 99 height 99
click at [210, 146] on h2 "💜 [PERSON_NAME] 2X1 💜" at bounding box center [224, 150] width 99 height 8
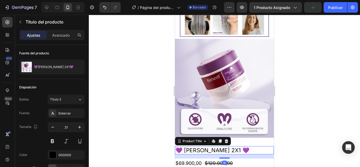
click at [227, 139] on icon at bounding box center [226, 141] width 3 height 4
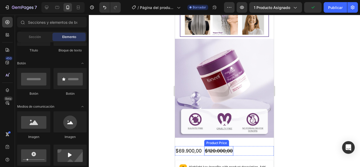
click at [222, 146] on div "$120.000,00" at bounding box center [218, 150] width 29 height 9
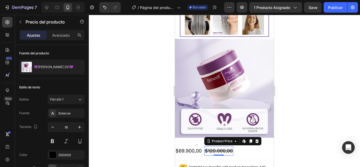
click at [257, 139] on icon at bounding box center [257, 141] width 3 height 4
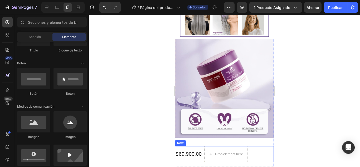
click at [186, 146] on div "$69.900,00 Product Price Product Price" at bounding box center [188, 154] width 27 height 16
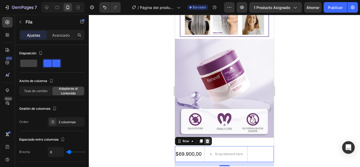
click at [210, 138] on div at bounding box center [207, 141] width 6 height 6
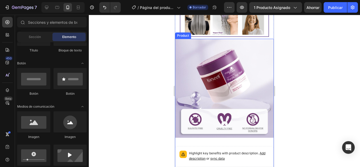
click at [212, 140] on div "Product Images Highlight key benefits with product description. Add description…" at bounding box center [224, 151] width 99 height 225
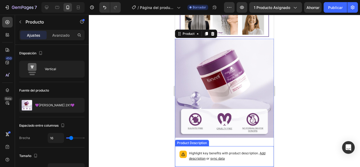
click at [205, 141] on div "Product Images Highlight key benefits with product description. Add description…" at bounding box center [224, 151] width 99 height 225
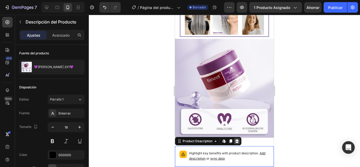
click at [240, 138] on div at bounding box center [237, 141] width 6 height 6
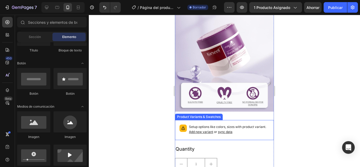
scroll to position [185, 0]
click at [205, 115] on div "Product Variants & Swatches" at bounding box center [199, 116] width 48 height 6
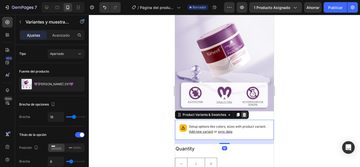
click at [247, 113] on icon at bounding box center [244, 115] width 4 height 4
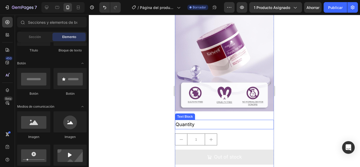
click at [224, 121] on div "Quantity" at bounding box center [224, 124] width 99 height 9
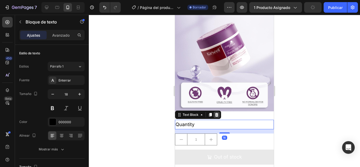
click at [218, 113] on icon at bounding box center [216, 115] width 3 height 4
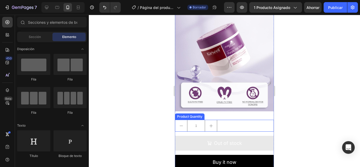
scroll to position [106, 0]
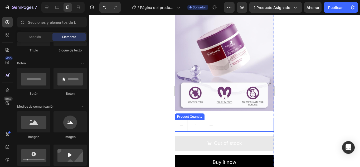
click at [230, 120] on div "1" at bounding box center [224, 126] width 99 height 12
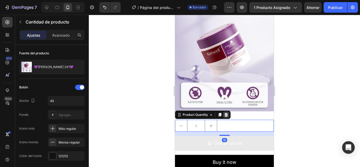
click at [225, 113] on icon at bounding box center [226, 115] width 4 height 4
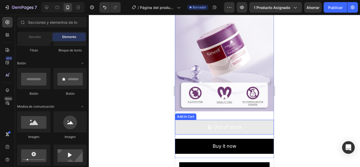
click at [227, 120] on button "Out of stock" at bounding box center [224, 127] width 99 height 15
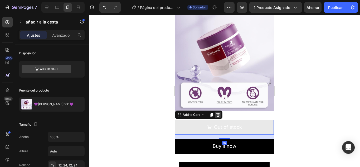
click at [219, 113] on icon at bounding box center [218, 115] width 3 height 4
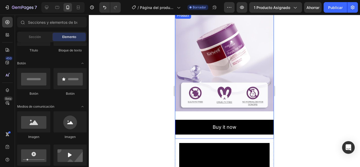
click at [227, 115] on div "Product Images Buy it now Dynamic Checkout Product" at bounding box center [224, 75] width 99 height 126
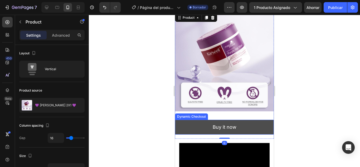
click at [232, 120] on button "Buy it now" at bounding box center [224, 127] width 99 height 15
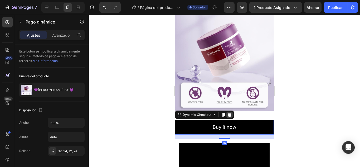
click at [231, 113] on icon at bounding box center [229, 115] width 3 height 4
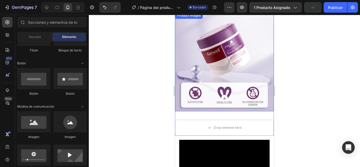
scroll to position [132, 0]
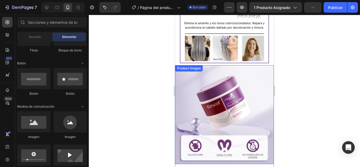
click at [212, 88] on img at bounding box center [224, 114] width 99 height 99
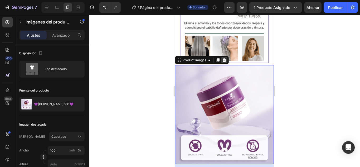
click at [224, 61] on icon at bounding box center [224, 60] width 4 height 4
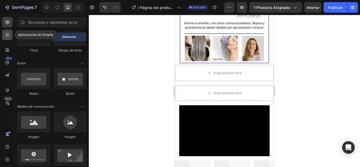
click at [8, 36] on icon at bounding box center [9, 36] width 2 height 2
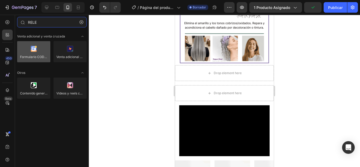
type input "RELE"
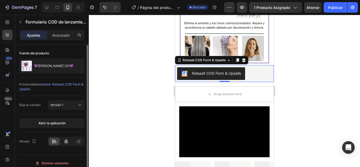
click at [67, 141] on icon at bounding box center [66, 141] width 4 height 5
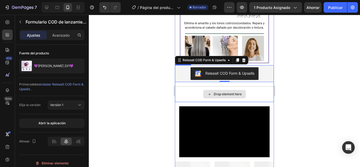
click at [193, 96] on div "Drop element here" at bounding box center [224, 94] width 99 height 16
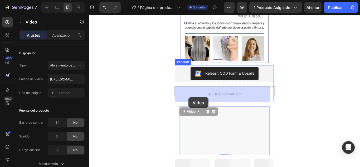
drag, startPoint x: 182, startPoint y: 107, endPoint x: 189, endPoint y: 97, distance: 11.8
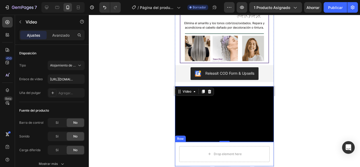
scroll to position [185, 0]
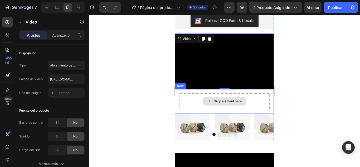
click at [185, 98] on div "Drop element here" at bounding box center [224, 101] width 90 height 16
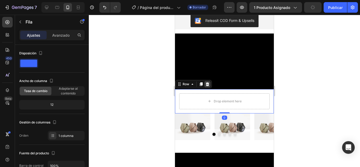
click at [207, 83] on icon at bounding box center [207, 84] width 3 height 4
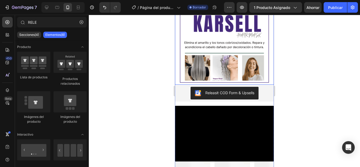
scroll to position [132, 0]
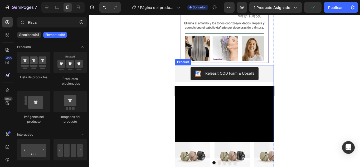
click at [201, 85] on div "Releasit COD Form & Upsells Releasit COD Form & Upsells Video Product" at bounding box center [224, 103] width 99 height 77
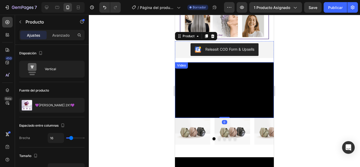
scroll to position [158, 0]
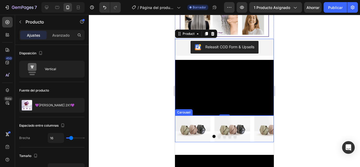
click at [212, 118] on div "Image Image Image Image Image" at bounding box center [224, 129] width 99 height 27
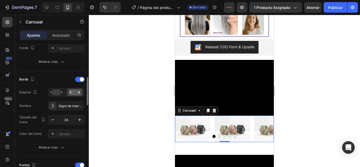
scroll to position [79, 0]
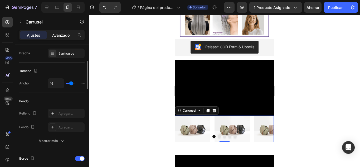
click at [61, 38] on div "Avanzado" at bounding box center [61, 35] width 26 height 8
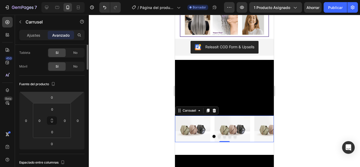
scroll to position [0, 0]
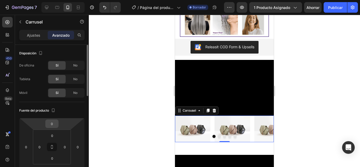
click at [53, 125] on input "0" at bounding box center [52, 124] width 11 height 8
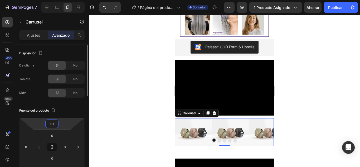
type input "010"
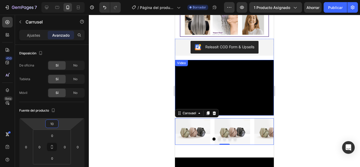
click at [290, 72] on div at bounding box center [224, 91] width 271 height 152
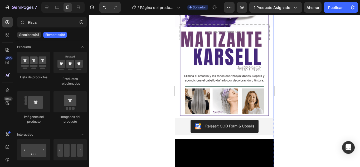
scroll to position [132, 0]
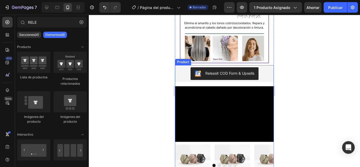
click at [260, 85] on div "Releasit COD Form & Upsells Releasit COD Form & Upsells Video Product" at bounding box center [224, 103] width 99 height 77
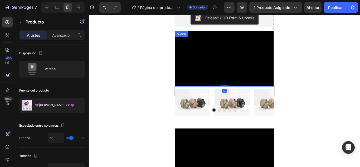
scroll to position [211, 0]
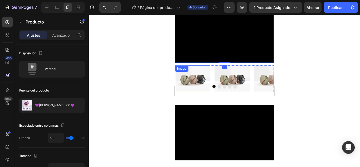
click at [199, 72] on img at bounding box center [192, 78] width 35 height 27
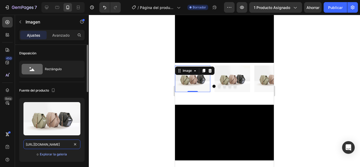
click at [67, 142] on input "[URL][DOMAIN_NAME]" at bounding box center [51, 144] width 57 height 9
paste input "0701/7847/2118/files/W1.png?v=1756328291"
type input "https://cdn.shopify.com/s/files/1/0701/7847/2118/files/W1.png?v=1756328291"
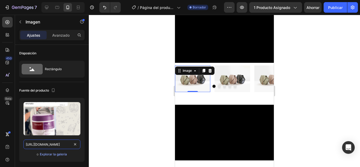
scroll to position [0, 71]
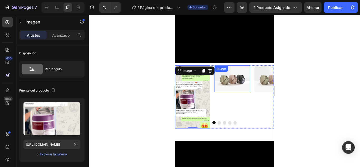
click at [227, 84] on img at bounding box center [232, 78] width 35 height 27
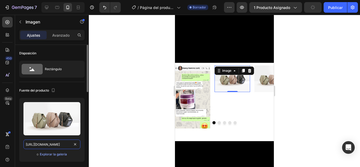
click at [64, 142] on input "[URL][DOMAIN_NAME]" at bounding box center [51, 144] width 57 height 9
paste input "0701/7847/2118/files/W2.png?v=1756328291"
type input "https://cdn.shopify.com/s/files/1/0701/7847/2118/files/W2.png?v=1756328291"
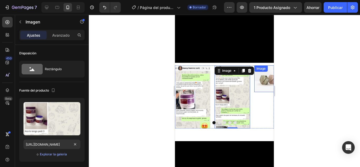
click at [260, 85] on img at bounding box center [272, 78] width 35 height 27
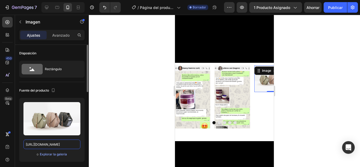
click at [69, 143] on input "[URL][DOMAIN_NAME]" at bounding box center [51, 144] width 57 height 9
paste input "0701/7847/2118/files/W3.png?v=1756328292"
type input "https://cdn.shopify.com/s/files/1/0701/7847/2118/files/W3.png?v=1756328292"
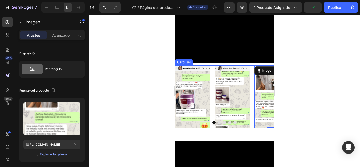
click at [218, 121] on button "Dot" at bounding box center [219, 122] width 3 height 3
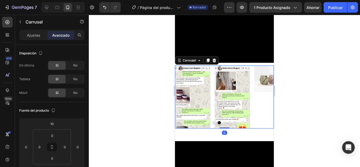
click at [223, 121] on button "Dot" at bounding box center [224, 122] width 3 height 3
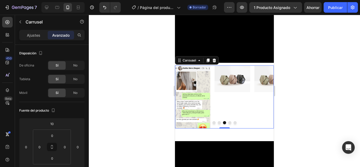
click at [228, 121] on button "Dot" at bounding box center [229, 122] width 3 height 3
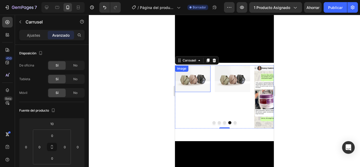
click at [196, 80] on img at bounding box center [192, 78] width 35 height 27
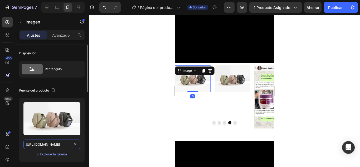
click at [58, 143] on input "[URL][DOMAIN_NAME]" at bounding box center [51, 144] width 57 height 9
paste input "0701/7847/2118/files/W4.png?v=1756328292"
type input "https://cdn.shopify.com/s/files/1/0701/7847/2118/files/W4.png?v=1756328292"
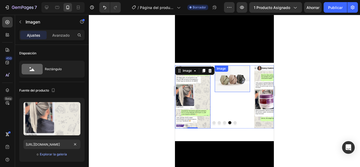
click at [223, 83] on img at bounding box center [232, 78] width 35 height 27
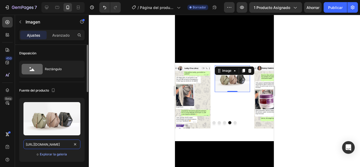
click at [66, 144] on input "[URL][DOMAIN_NAME]" at bounding box center [51, 144] width 57 height 9
paste input "0701/7847/2118/files/W5.png?v=1756328291"
type input "https://cdn.shopify.com/s/files/1/0701/7847/2118/files/W5.png?v=1756328291"
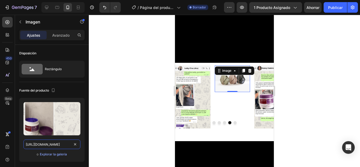
scroll to position [0, 72]
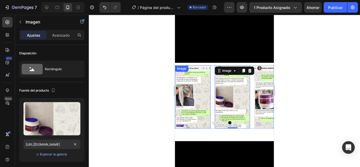
click at [201, 65] on img at bounding box center [192, 96] width 35 height 63
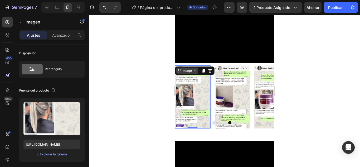
click at [182, 69] on div "Image" at bounding box center [187, 70] width 11 height 5
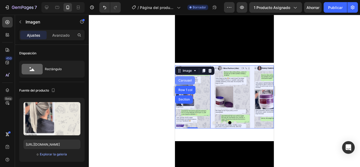
click at [187, 79] on div "Carousel" at bounding box center [186, 80] width 16 height 3
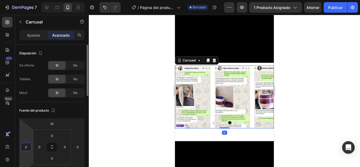
click at [26, 146] on input "0" at bounding box center [26, 147] width 8 height 8
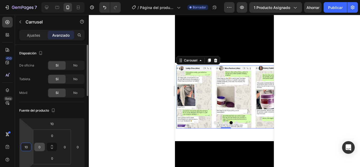
type input "1"
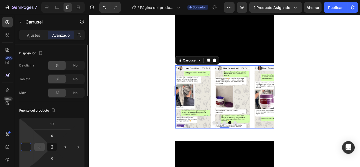
click at [37, 149] on input "0" at bounding box center [40, 147] width 8 height 8
type input "0"
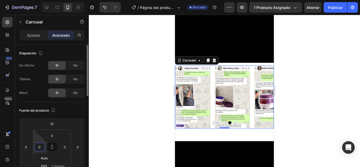
click at [39, 148] on input "0" at bounding box center [40, 147] width 8 height 8
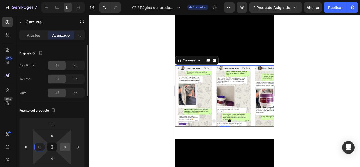
type input "10"
click at [66, 146] on input "0" at bounding box center [65, 147] width 8 height 8
type input "10"
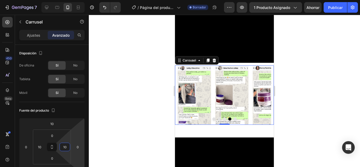
click at [132, 138] on div at bounding box center [224, 91] width 271 height 152
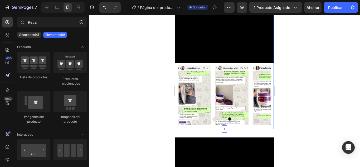
click at [240, 129] on div "Video Section 2" at bounding box center [224, 165] width 99 height 73
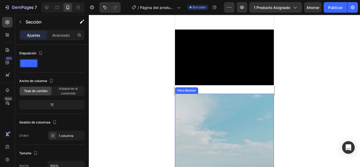
scroll to position [343, 0]
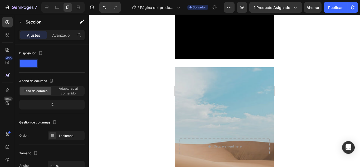
click at [227, 60] on div "Video Section 2" at bounding box center [224, 31] width 99 height 73
click at [204, 62] on div "Video Section 2" at bounding box center [224, 31] width 99 height 73
click at [212, 72] on div "Background Image" at bounding box center [224, 146] width 99 height 158
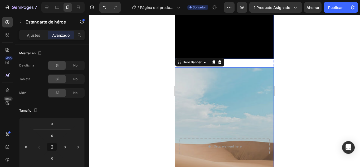
drag, startPoint x: 242, startPoint y: 51, endPoint x: 243, endPoint y: 56, distance: 4.3
click at [242, 52] on video at bounding box center [224, 31] width 99 height 56
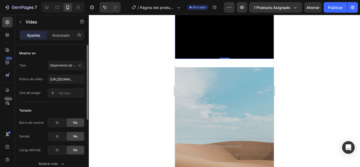
drag, startPoint x: 60, startPoint y: 35, endPoint x: 80, endPoint y: 53, distance: 26.2
click at [63, 38] on p "Avanzado" at bounding box center [60, 35] width 17 height 6
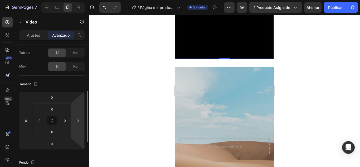
scroll to position [53, 0]
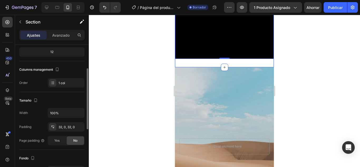
click at [226, 60] on div "Video 0 Section 2" at bounding box center [224, 31] width 99 height 73
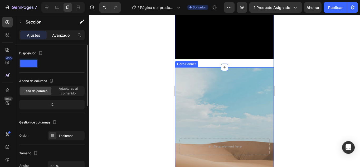
click at [61, 35] on font "Avanzado" at bounding box center [60, 35] width 17 height 4
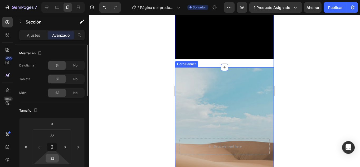
click at [53, 158] on input "32" at bounding box center [52, 158] width 11 height 8
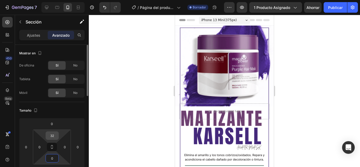
type input "0"
click at [54, 133] on input "32" at bounding box center [52, 136] width 11 height 8
type input "0"
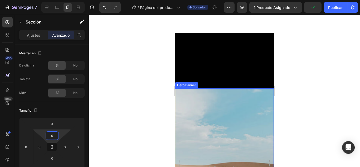
scroll to position [343, 0]
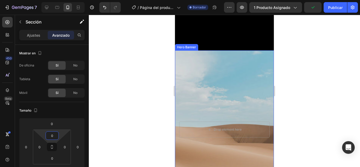
click at [230, 100] on div "Background Image" at bounding box center [224, 129] width 99 height 158
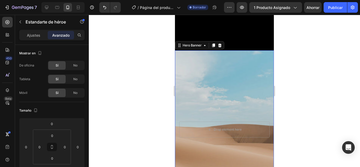
drag, startPoint x: 199, startPoint y: 90, endPoint x: 254, endPoint y: 99, distance: 55.9
click at [199, 90] on div "Background Image" at bounding box center [224, 129] width 99 height 158
drag, startPoint x: 42, startPoint y: 33, endPoint x: 71, endPoint y: 84, distance: 58.6
click at [41, 33] on div "Ajustes" at bounding box center [33, 35] width 26 height 8
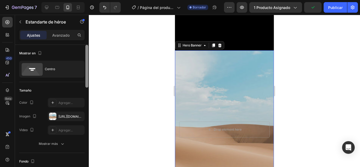
drag, startPoint x: 65, startPoint y: 118, endPoint x: 89, endPoint y: 114, distance: 24.0
click at [65, 117] on font "[URL][DOMAIN_NAME]" at bounding box center [76, 117] width 34 height 4
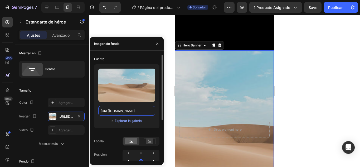
click at [141, 113] on input "[URL][DOMAIN_NAME]" at bounding box center [126, 110] width 57 height 9
paste input "0701/7847/2118/files/LANG2.png?v=1756328291"
type input "https://cdn.shopify.com/s/files/1/0701/7847/2118/files/LANG2.png?v=1756328291"
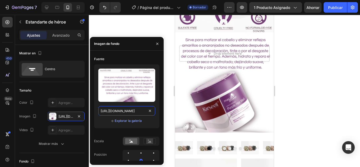
scroll to position [475, 0]
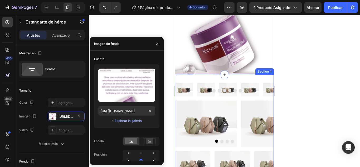
click at [197, 79] on div "Image Image Image Image Image Image Image Carousel Image Image Image Image Caro…" at bounding box center [224, 131] width 99 height 112
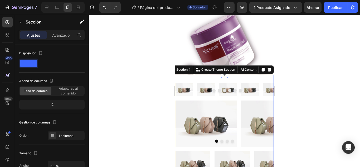
drag, startPoint x: 55, startPoint y: 40, endPoint x: 58, endPoint y: 41, distance: 3.2
click at [55, 40] on div "Ajustes Avanzado" at bounding box center [51, 35] width 65 height 11
click at [62, 39] on div "Ajustes Avanzado" at bounding box center [51, 35] width 65 height 11
click at [61, 36] on font "Avanzado" at bounding box center [60, 35] width 17 height 4
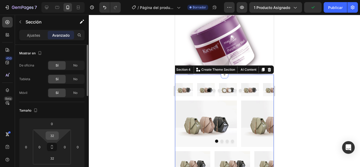
click at [56, 139] on input "32" at bounding box center [52, 136] width 11 height 8
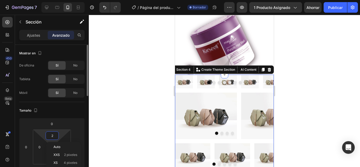
type input "20"
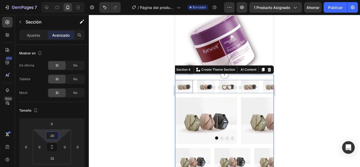
click at [186, 91] on img at bounding box center [184, 86] width 18 height 13
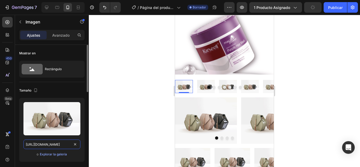
click at [61, 143] on input "[URL][DOMAIN_NAME]" at bounding box center [51, 144] width 57 height 9
paste input "0701/7847/2118/files/2e2b70cb662e8e7364fe507085d8f9c6.jpg?v=1756328291"
type input "https://cdn.shopify.com/s/files/1/0701/7847/2118/files/2e2b70cb662e8e7364fe5070…"
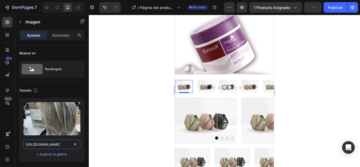
scroll to position [0, 125]
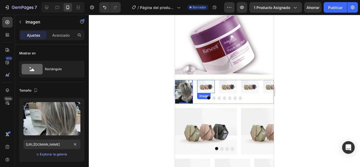
click at [203, 88] on img at bounding box center [206, 86] width 18 height 13
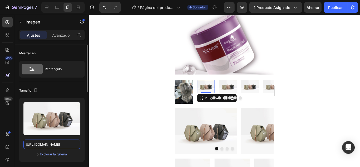
click at [53, 145] on input "[URL][DOMAIN_NAME]" at bounding box center [51, 144] width 57 height 9
paste input "0701/7847/2118/files/d1916d2c2d789cdcf70191ca960d800d.jpg?v=1756328290"
type input "https://cdn.shopify.com/s/files/1/0701/7847/2118/files/d1916d2c2d789cdcf70191ca…"
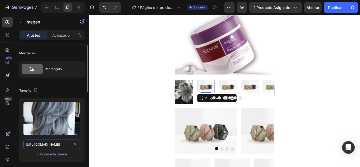
scroll to position [0, 125]
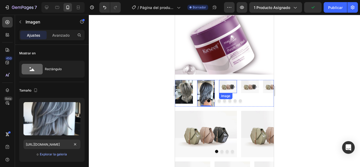
click at [226, 87] on img at bounding box center [228, 86] width 18 height 13
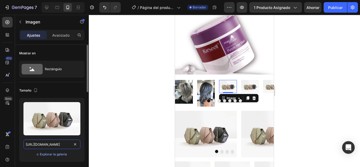
click at [64, 144] on input "[URL][DOMAIN_NAME]" at bounding box center [51, 144] width 57 height 9
paste input "0701/7847/2118/files/e042880be68366d25ad35fd8d0cf265d.jpg?v=1756328291"
type input "https://cdn.shopify.com/s/files/1/0701/7847/2118/files/e042880be68366d25ad35fd8…"
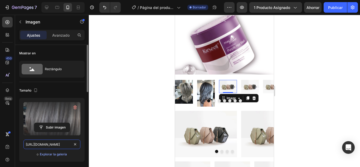
scroll to position [0, 126]
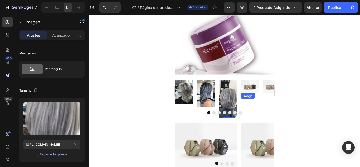
click at [245, 89] on img at bounding box center [250, 86] width 18 height 13
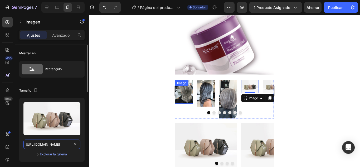
click at [51, 142] on input "[URL][DOMAIN_NAME]" at bounding box center [51, 144] width 57 height 9
paste input "0701/7847/2118/files/a9f67737aeb6c9bffe19a989917a7631.jpg?v=1756328290"
type input "https://cdn.shopify.com/s/files/1/0701/7847/2118/files/a9f67737aeb6c9bffe19a989…"
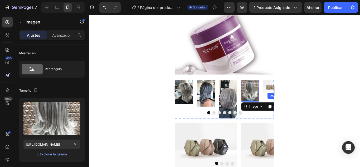
click at [265, 85] on img at bounding box center [272, 86] width 18 height 13
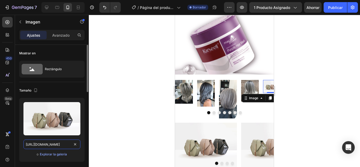
click at [60, 146] on input "[URL][DOMAIN_NAME]" at bounding box center [51, 144] width 57 height 9
paste input "0701/7847/2118/files/cc6a1ed951d2f6d1ff37bb9bf90d3d50.jpg?v=1756328290"
type input "https://cdn.shopify.com/s/files/1/0701/7847/2118/files/cc6a1ed951d2f6d1ff37bb9b…"
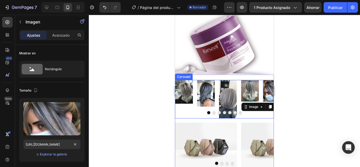
click at [225, 113] on div at bounding box center [224, 112] width 99 height 3
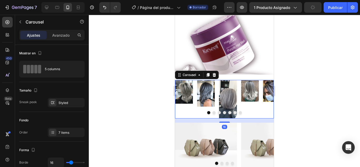
click at [228, 112] on button "Dot" at bounding box center [229, 112] width 3 height 3
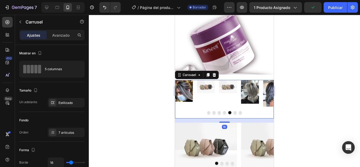
click at [224, 91] on img at bounding box center [228, 86] width 18 height 13
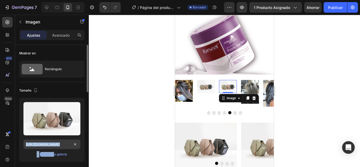
click at [56, 147] on div "Subir imagen https://cdn.shopify.com/s/files/1/2005/9307/files/image_demo.jpg o…" at bounding box center [51, 130] width 65 height 64
click at [59, 145] on input "[URL][DOMAIN_NAME]" at bounding box center [51, 144] width 57 height 9
paste input "0701/7847/2118/files/5386902d9b62befe951fbb48025c0949.jpg?v=1756328290"
type input "https://cdn.shopify.com/s/files/1/0701/7847/2118/files/5386902d9b62befe951fbb48…"
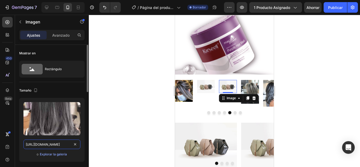
scroll to position [0, 127]
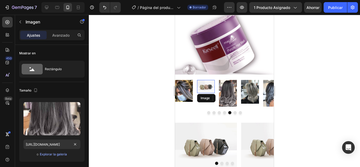
click at [208, 88] on img at bounding box center [206, 86] width 18 height 13
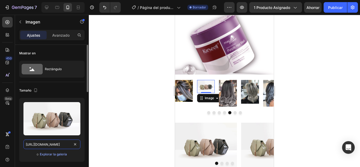
click at [54, 145] on input "[URL][DOMAIN_NAME]" at bounding box center [51, 144] width 57 height 9
paste input "0701/7847/2118/files/a9f67737aeb6c9bffe19a989917a7631.jpg?v=1756328290"
type input "https://cdn.shopify.com/s/files/1/0701/7847/2118/files/a9f67737aeb6c9bffe19a989…"
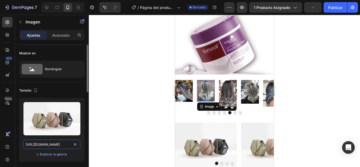
scroll to position [0, 122]
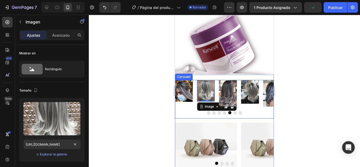
click at [247, 97] on img at bounding box center [250, 92] width 18 height 24
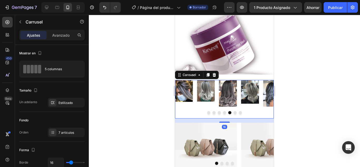
click at [234, 113] on button "Dot" at bounding box center [235, 112] width 3 height 3
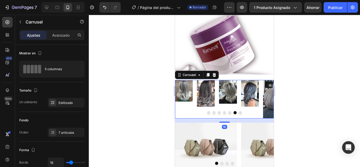
click at [239, 113] on button "Dot" at bounding box center [240, 112] width 3 height 3
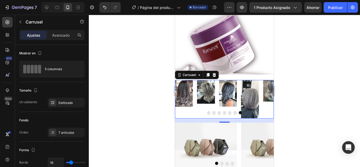
click at [246, 102] on img at bounding box center [250, 99] width 18 height 39
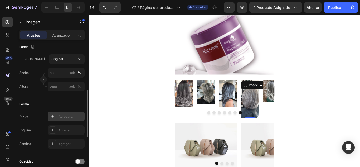
scroll to position [106, 0]
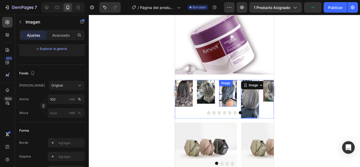
click at [226, 97] on img at bounding box center [228, 93] width 18 height 27
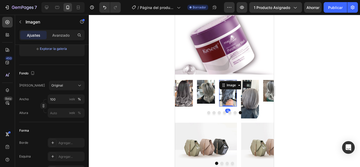
click at [244, 97] on img at bounding box center [250, 99] width 18 height 39
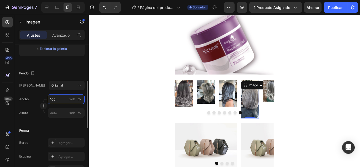
click at [68, 98] on input "100" at bounding box center [66, 98] width 37 height 9
click at [60, 115] on input "píxeles %" at bounding box center [66, 112] width 37 height 9
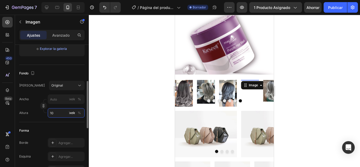
type input "100"
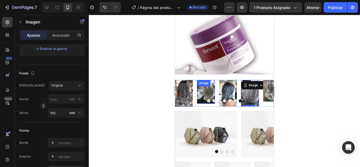
click at [208, 90] on img at bounding box center [206, 92] width 18 height 24
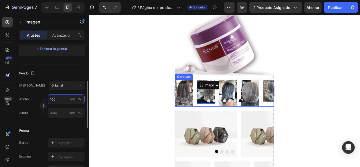
click at [66, 99] on input "100" at bounding box center [66, 98] width 37 height 9
click at [62, 114] on input "píxeles %" at bounding box center [66, 112] width 37 height 9
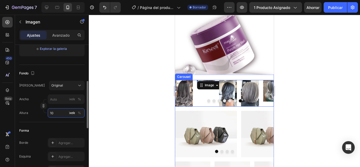
type input "100"
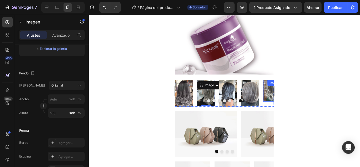
click at [268, 93] on img at bounding box center [272, 91] width 18 height 22
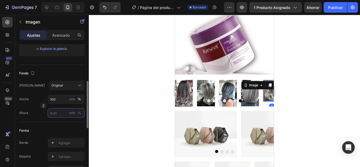
click at [58, 113] on input "píxeles %" at bounding box center [66, 112] width 37 height 9
click at [55, 100] on input "100" at bounding box center [66, 98] width 37 height 9
click at [54, 114] on input "píxeles %" at bounding box center [66, 112] width 37 height 9
type input "100"
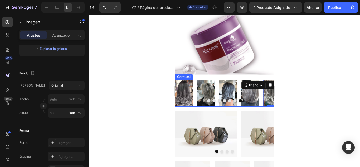
click at [234, 100] on button "Dot" at bounding box center [235, 100] width 3 height 3
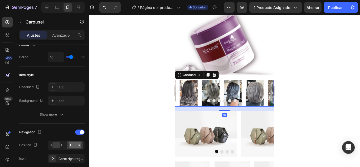
scroll to position [0, 0]
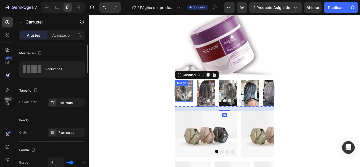
click at [189, 94] on img at bounding box center [184, 91] width 18 height 22
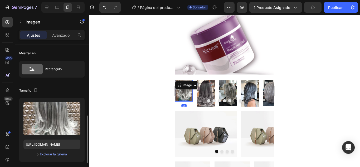
scroll to position [53, 0]
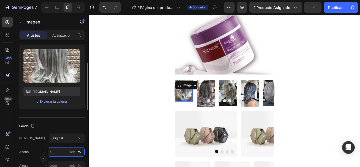
click at [56, 153] on input "100" at bounding box center [66, 151] width 37 height 9
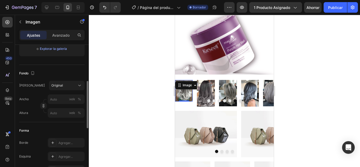
click at [63, 107] on div "Ancho píxeles % Altura píxeles %" at bounding box center [51, 105] width 65 height 23
click at [66, 114] on input "píxeles %" at bounding box center [66, 112] width 37 height 9
type input "100"
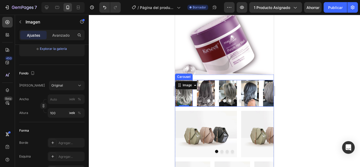
click at [213, 101] on button "Dot" at bounding box center [214, 100] width 3 height 3
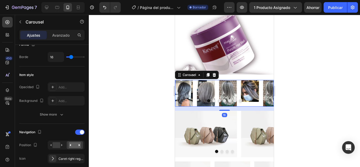
scroll to position [0, 0]
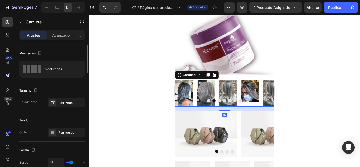
click at [207, 101] on button "Dot" at bounding box center [208, 100] width 3 height 3
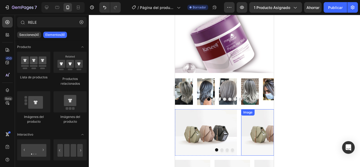
scroll to position [476, 0]
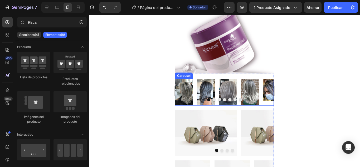
click at [267, 93] on img at bounding box center [272, 90] width 18 height 22
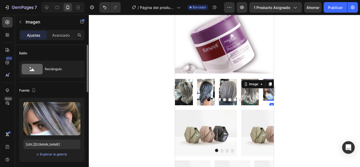
scroll to position [79, 0]
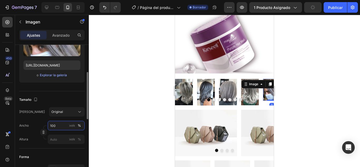
click at [60, 127] on input "100" at bounding box center [66, 125] width 37 height 9
type input "0"
click at [47, 138] on div "Altura píxeles %" at bounding box center [51, 139] width 65 height 9
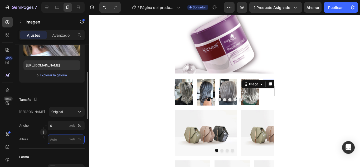
click at [57, 144] on input "píxeles %" at bounding box center [66, 139] width 37 height 9
type input "100"
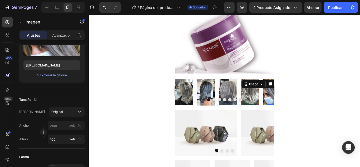
click at [289, 95] on div at bounding box center [224, 91] width 271 height 152
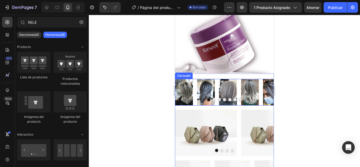
click at [213, 101] on button "Dot" at bounding box center [214, 99] width 3 height 3
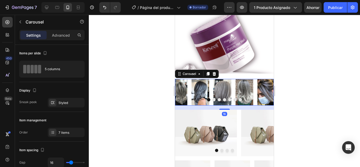
click at [218, 100] on button "Dot" at bounding box center [219, 99] width 3 height 3
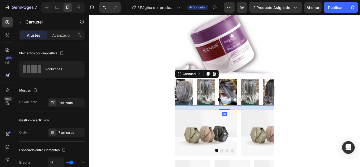
click at [221, 100] on div at bounding box center [224, 99] width 99 height 3
click at [223, 100] on button "Dot" at bounding box center [224, 99] width 3 height 3
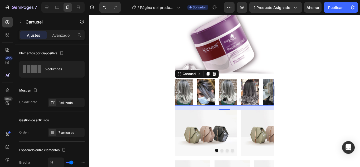
drag, startPoint x: 228, startPoint y: 100, endPoint x: 234, endPoint y: 99, distance: 6.5
click at [228, 100] on button "Dot" at bounding box center [229, 99] width 3 height 3
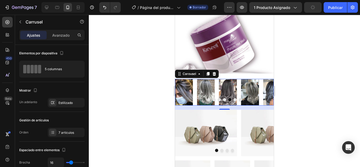
click at [237, 99] on div at bounding box center [224, 99] width 99 height 3
click at [239, 101] on button "Dot" at bounding box center [240, 99] width 3 height 3
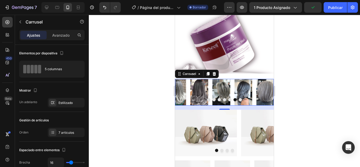
click at [239, 101] on button "Dot" at bounding box center [240, 99] width 3 height 3
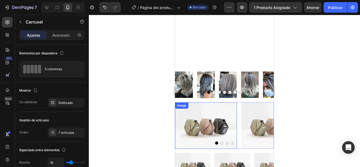
scroll to position [477, 0]
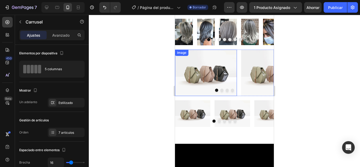
click at [196, 85] on img at bounding box center [206, 73] width 62 height 46
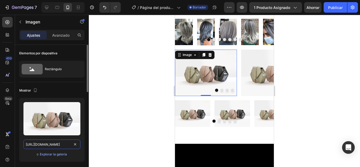
drag, startPoint x: 60, startPoint y: 146, endPoint x: 61, endPoint y: 149, distance: 2.8
click at [60, 146] on input "[URL][DOMAIN_NAME]" at bounding box center [51, 144] width 57 height 9
paste input "0701/7847/2118/files/RE1.png?v=1756328292"
type input "https://cdn.shopify.com/s/files/1/0701/7847/2118/files/RE1.png?v=1756328292"
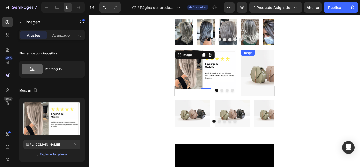
click at [249, 82] on img at bounding box center [272, 73] width 62 height 46
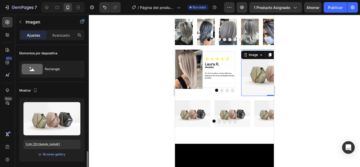
scroll to position [79, 0]
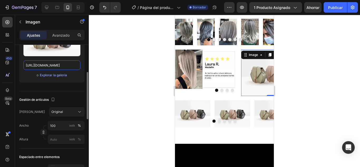
click at [63, 64] on input "[URL][DOMAIN_NAME]" at bounding box center [51, 64] width 57 height 9
paste input "0701/7847/2118/files/RE2.png?v=1756328292"
type input "https://cdn.shopify.com/s/files/1/0701/7847/2118/files/RE2.png?v=1756328292"
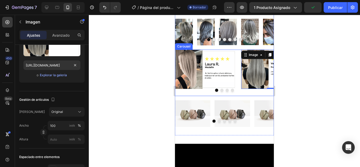
click at [221, 90] on button "Dot" at bounding box center [222, 90] width 3 height 3
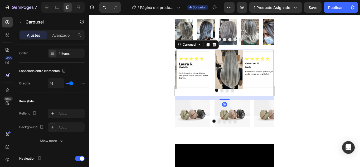
scroll to position [0, 0]
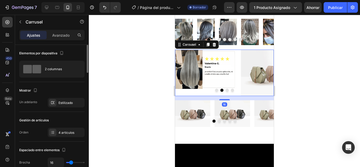
click at [226, 91] on button "Dot" at bounding box center [227, 90] width 3 height 3
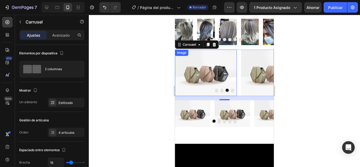
click at [223, 72] on img at bounding box center [206, 73] width 62 height 46
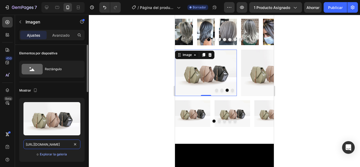
paste input "0701/7847/2118/files/RE3.png?v=1756328292"
type input "https://cdn.shopify.com/s/files/1/0701/7847/2118/files/RE3.png?v=1756328292"
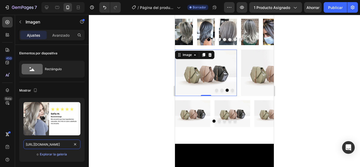
scroll to position [0, 74]
click at [252, 71] on img at bounding box center [272, 73] width 62 height 46
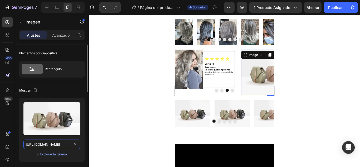
click at [57, 145] on input "[URL][DOMAIN_NAME]" at bounding box center [51, 144] width 57 height 9
paste input "0701/7847/2118/files/RE4.png?v=1756328291"
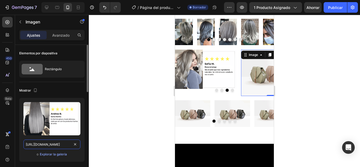
type input "https://cdn.shopify.com/s/files/1/0701/7847/2118/files/RE4.png?v=1756328291"
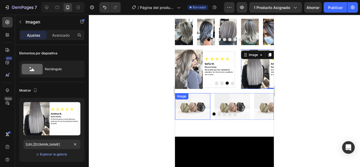
click at [195, 104] on img at bounding box center [192, 106] width 35 height 27
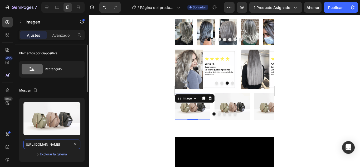
click at [48, 146] on input "[URL][DOMAIN_NAME]" at bounding box center [51, 144] width 57 height 9
paste input "0701/7847/2118/files/RE5.png?v=1756328292"
type input "https://cdn.shopify.com/s/files/1/0701/7847/2118/files/RE5.png?v=1756328292"
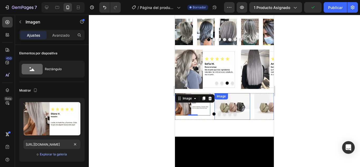
click at [226, 106] on img at bounding box center [232, 106] width 35 height 27
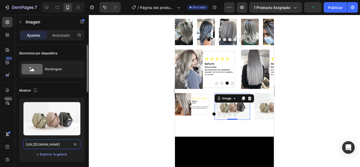
paste input "0701/7847/2118/files/RE6.png?v=1756328292"
type input "https://cdn.shopify.com/s/files/1/0701/7847/2118/files/RE6.png?v=1756328292"
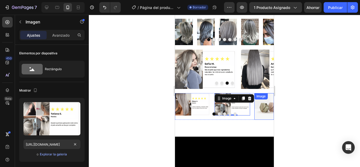
click at [257, 109] on img at bounding box center [272, 106] width 35 height 27
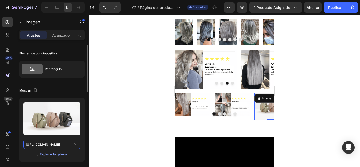
click at [57, 146] on input "[URL][DOMAIN_NAME]" at bounding box center [51, 144] width 57 height 9
paste input "0701/7847/2118/files/RE7.png?v=1756328292"
type input "https://cdn.shopify.com/s/files/1/0701/7847/2118/files/RE7.png?v=1756328292"
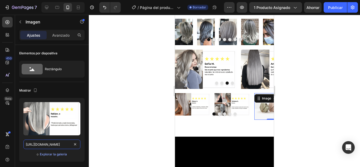
scroll to position [0, 73]
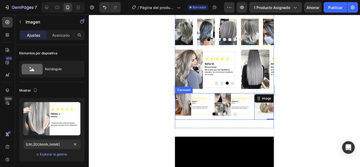
click at [234, 115] on div at bounding box center [224, 113] width 99 height 3
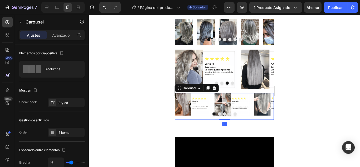
click at [234, 114] on button "Dot" at bounding box center [235, 113] width 3 height 3
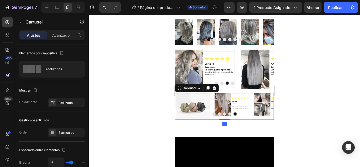
click at [192, 105] on img at bounding box center [192, 106] width 35 height 27
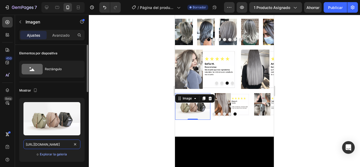
click at [62, 145] on input "[URL][DOMAIN_NAME]" at bounding box center [51, 144] width 57 height 9
paste input "0701/7847/2118/files/RE8.png?v=1756328292"
type input "https://cdn.shopify.com/s/files/1/0701/7847/2118/files/RE8.png?v=1756328292"
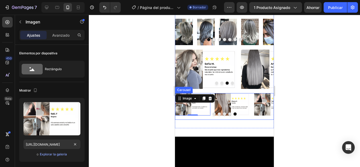
click at [234, 115] on button "Dot" at bounding box center [235, 113] width 3 height 3
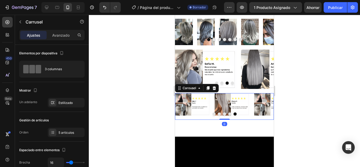
click at [228, 114] on button "Dot" at bounding box center [229, 113] width 3 height 3
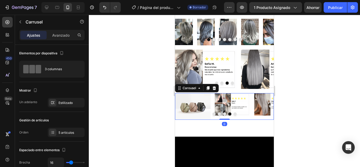
click at [223, 114] on button "Dot" at bounding box center [224, 113] width 3 height 3
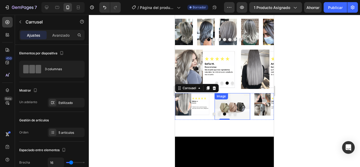
click at [227, 104] on img at bounding box center [232, 106] width 35 height 27
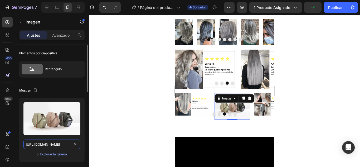
click at [66, 143] on input "[URL][DOMAIN_NAME]" at bounding box center [51, 144] width 57 height 9
paste input "0701/7847/2118/files/RE9.png?v=1756328292"
type input "https://cdn.shopify.com/s/files/1/0701/7847/2118/files/RE9.png?v=1756328292"
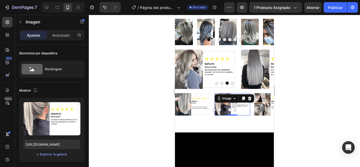
click at [288, 119] on div at bounding box center [224, 91] width 271 height 152
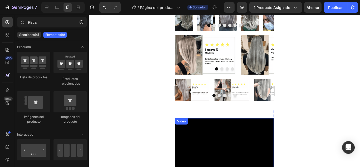
scroll to position [609, 0]
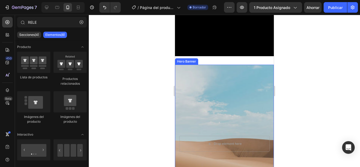
click at [199, 88] on div "Background Image" at bounding box center [224, 144] width 99 height 158
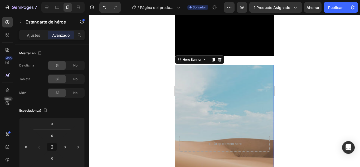
click at [184, 91] on div "Background Image" at bounding box center [224, 144] width 99 height 158
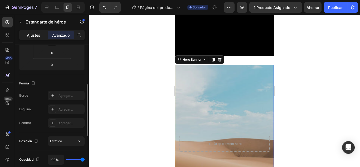
click at [36, 34] on font "Ajustes" at bounding box center [33, 35] width 13 height 4
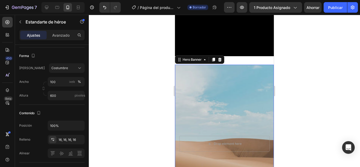
click at [212, 77] on div "Background Image" at bounding box center [224, 144] width 99 height 158
click at [194, 93] on div "Background Image" at bounding box center [224, 144] width 99 height 158
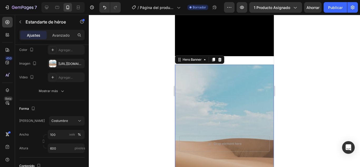
scroll to position [0, 0]
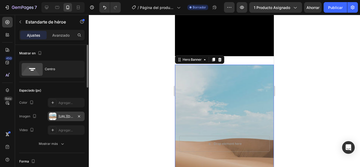
click at [68, 113] on div "[URL][DOMAIN_NAME]" at bounding box center [66, 116] width 37 height 9
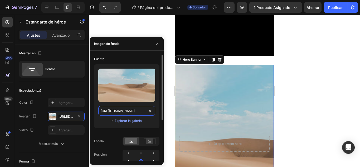
click at [130, 111] on input "[URL][DOMAIN_NAME]" at bounding box center [126, 110] width 57 height 9
paste input "0701/7847/2118/files/LANG3.png?v=1756328290"
type input "https://cdn.shopify.com/s/files/1/0701/7847/2118/files/LANG3.png?v=1756328290"
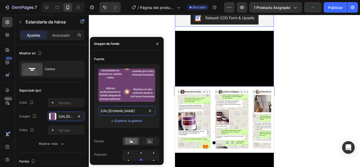
scroll to position [82, 0]
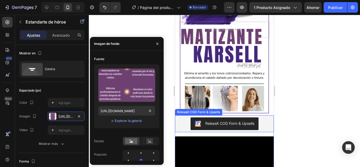
click at [179, 120] on div "Releasit COD Form & Upsells" at bounding box center [224, 123] width 95 height 13
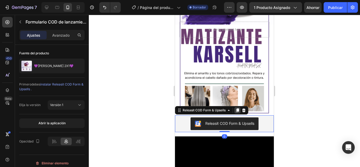
click at [238, 113] on div at bounding box center [238, 110] width 6 height 6
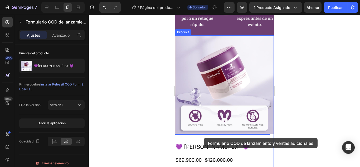
scroll to position [884, 0]
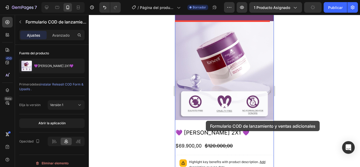
drag, startPoint x: 189, startPoint y: 128, endPoint x: 206, endPoint y: 121, distance: 19.2
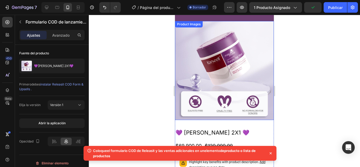
click at [207, 97] on img at bounding box center [224, 70] width 99 height 99
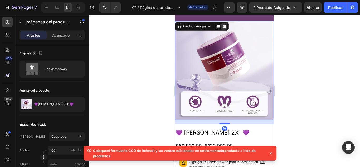
click at [223, 28] on icon at bounding box center [224, 26] width 4 height 4
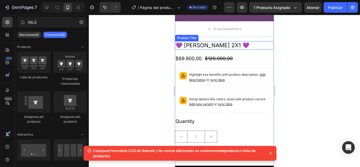
click at [207, 44] on h2 "💜 [PERSON_NAME] 2X1 💜" at bounding box center [224, 45] width 99 height 8
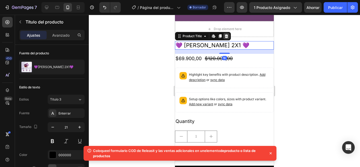
click at [227, 38] on icon at bounding box center [226, 36] width 3 height 4
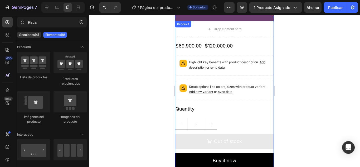
click at [232, 49] on div "$120.000,00" at bounding box center [218, 45] width 29 height 9
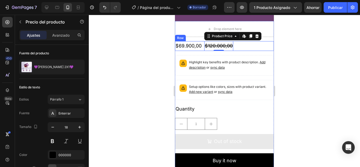
click at [257, 46] on div "$69.900,00 Product Price Product Price $120.000,00 Product Price Edit content i…" at bounding box center [224, 45] width 99 height 9
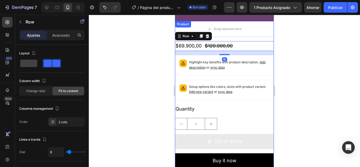
click at [257, 37] on div "Drop element here" at bounding box center [224, 29] width 99 height 16
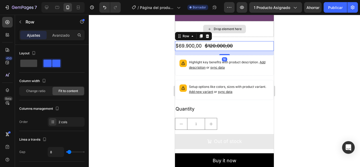
click at [252, 45] on div "$69.900,00 Product Price Product Price $120.000,00 Product Price Product Price …" at bounding box center [224, 45] width 99 height 9
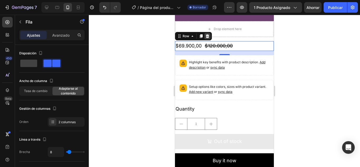
click at [209, 37] on icon at bounding box center [207, 36] width 3 height 4
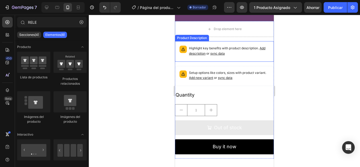
click at [255, 51] on p "Highlight key benefits with product description. Add description or sync data" at bounding box center [229, 51] width 80 height 11
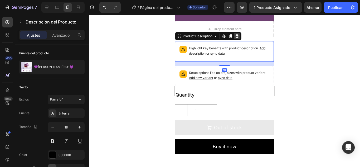
click at [238, 37] on icon at bounding box center [237, 36] width 4 height 4
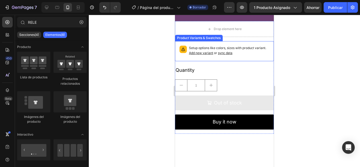
click at [257, 47] on p "Setup options like colors, sizes with product variant. Add new variant or sync …" at bounding box center [229, 51] width 80 height 10
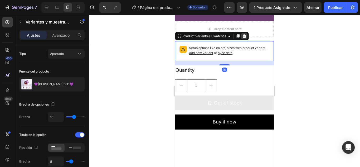
click at [244, 38] on icon at bounding box center [244, 36] width 3 height 4
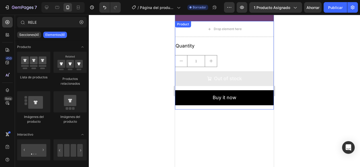
click at [247, 54] on div "Quantity Text Block 1 Product Quantity Out of stock Add to Cart Buy it now Dyna…" at bounding box center [224, 75] width 99 height 68
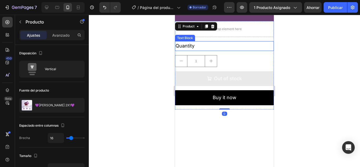
click at [227, 44] on div "Quantity" at bounding box center [224, 45] width 99 height 9
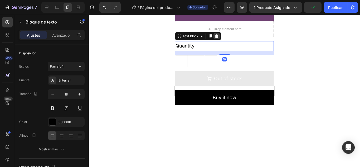
click at [218, 37] on icon at bounding box center [216, 36] width 3 height 4
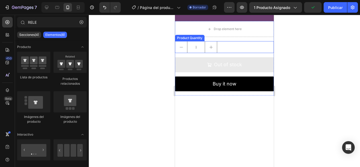
click at [247, 52] on div "1" at bounding box center [224, 47] width 99 height 12
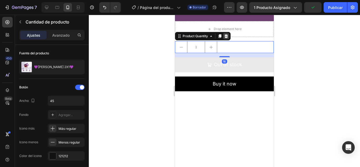
click at [226, 37] on icon at bounding box center [226, 36] width 3 height 4
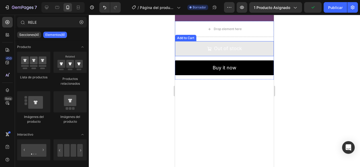
click at [252, 45] on button "Out of stock" at bounding box center [224, 48] width 99 height 15
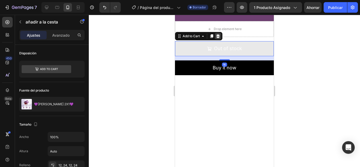
click at [220, 37] on icon at bounding box center [218, 36] width 3 height 4
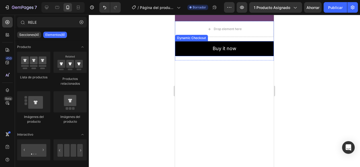
click at [246, 40] on div "Drop element here Buy it now Dynamic Checkout Product" at bounding box center [224, 40] width 99 height 39
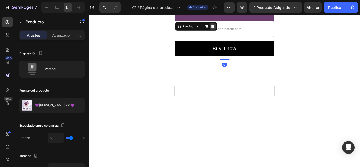
click at [214, 27] on icon at bounding box center [212, 27] width 3 height 4
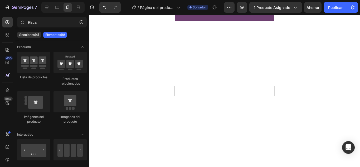
click at [229, 71] on div at bounding box center [224, 139] width 99 height 158
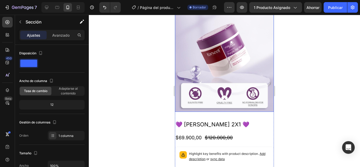
scroll to position [894, 0]
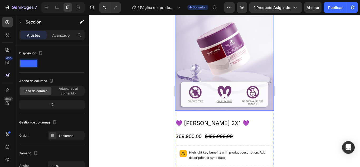
click at [218, 78] on img at bounding box center [224, 61] width 99 height 99
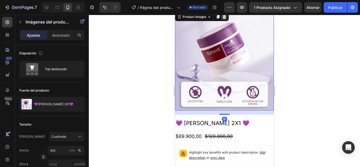
click at [225, 17] on icon at bounding box center [224, 17] width 4 height 4
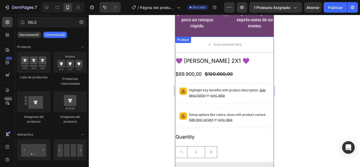
scroll to position [867, 0]
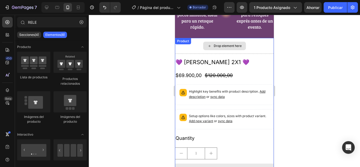
click at [240, 48] on div "Drop element here" at bounding box center [224, 46] width 43 height 8
click at [248, 63] on h2 "💜 [PERSON_NAME] 2X1 💜" at bounding box center [224, 62] width 99 height 8
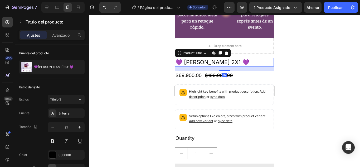
click at [227, 55] on icon at bounding box center [227, 53] width 4 height 4
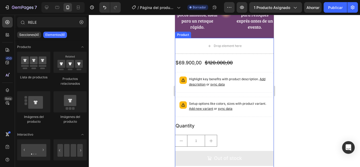
click at [237, 68] on div "$69.900,00 Product Price Product Price $120.000,00 Product Price Product Price …" at bounding box center [224, 123] width 99 height 131
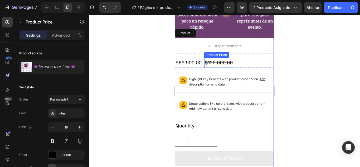
click at [232, 63] on div "$120.000,00" at bounding box center [218, 62] width 29 height 9
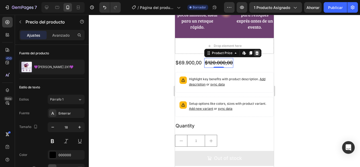
click at [258, 53] on icon at bounding box center [257, 53] width 4 height 4
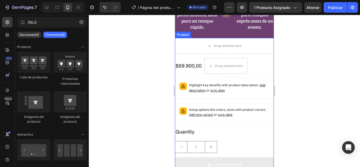
drag, startPoint x: 256, startPoint y: 59, endPoint x: 251, endPoint y: 65, distance: 7.5
click at [256, 60] on div "$69.900,00 Product Price Product Price Drop element here Row" at bounding box center [224, 66] width 99 height 16
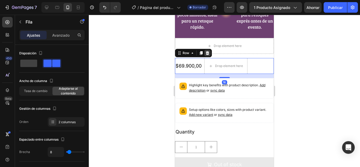
click at [209, 53] on icon at bounding box center [208, 53] width 4 height 4
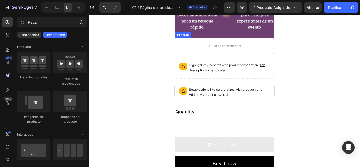
click at [222, 59] on div "Highlight key benefits with product description. Add description or sync data" at bounding box center [224, 68] width 99 height 21
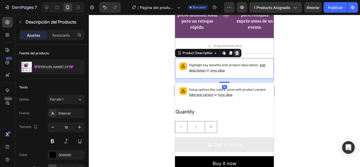
click at [239, 54] on icon at bounding box center [237, 53] width 4 height 4
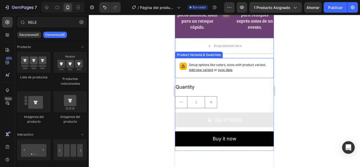
click at [244, 65] on p "Setup options like colors, sizes with product variant. Add new variant or sync …" at bounding box center [229, 68] width 80 height 10
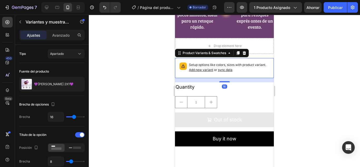
click at [246, 53] on icon at bounding box center [244, 53] width 3 height 4
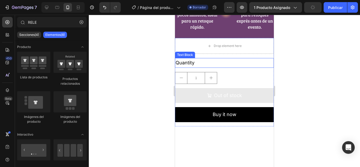
click at [243, 68] on div "Quantity" at bounding box center [224, 62] width 99 height 9
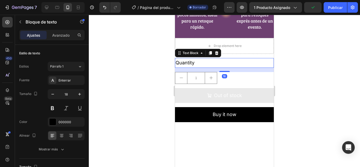
click at [217, 54] on icon at bounding box center [217, 53] width 4 height 4
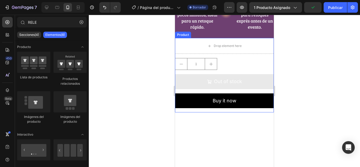
click at [234, 73] on div "1 Product Quantity Out of stock Add to Cart Buy it now Dynamic Checkout" at bounding box center [224, 85] width 99 height 54
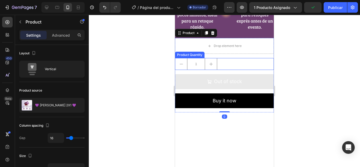
click at [233, 67] on div "1" at bounding box center [224, 64] width 99 height 12
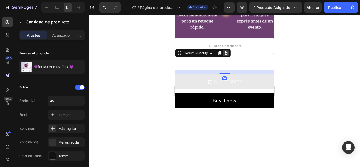
click at [227, 53] on icon at bounding box center [226, 53] width 3 height 4
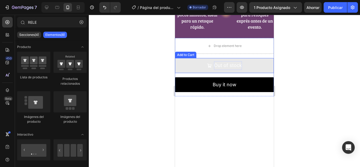
click at [240, 62] on div "Out of stock" at bounding box center [228, 65] width 28 height 8
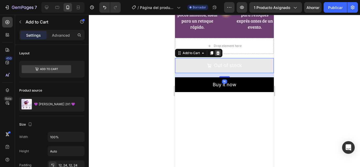
click at [221, 56] on div "Add to Cart" at bounding box center [198, 53] width 47 height 8
click at [218, 51] on icon at bounding box center [218, 53] width 3 height 4
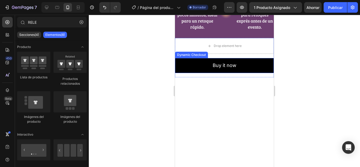
click at [238, 57] on div "Drop element here Buy it now Dynamic Checkout Product" at bounding box center [224, 57] width 99 height 39
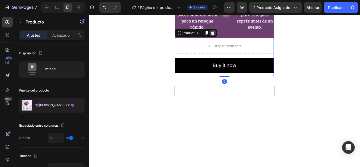
click at [214, 33] on icon at bounding box center [212, 33] width 3 height 4
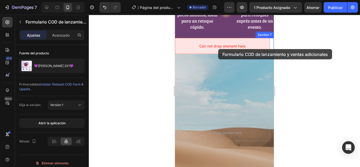
drag, startPoint x: 200, startPoint y: 56, endPoint x: 216, endPoint y: 49, distance: 17.8
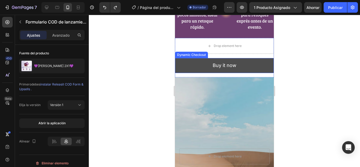
click at [200, 62] on button "Buy it now" at bounding box center [224, 65] width 99 height 15
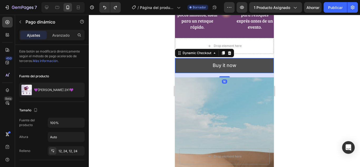
click at [206, 64] on button "Buy it now" at bounding box center [224, 65] width 99 height 15
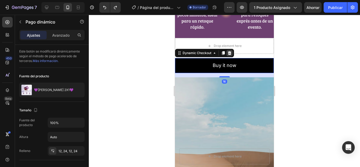
click at [228, 53] on icon at bounding box center [229, 53] width 3 height 4
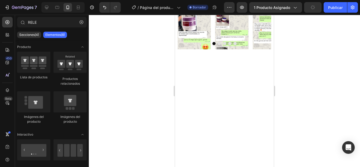
scroll to position [102, 0]
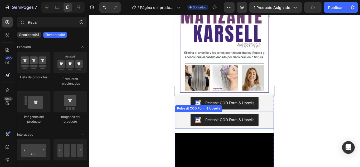
click at [183, 112] on div "Releasit COD Form & Upsells" at bounding box center [224, 120] width 99 height 17
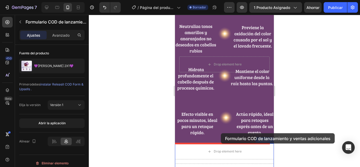
scroll to position [788, 0]
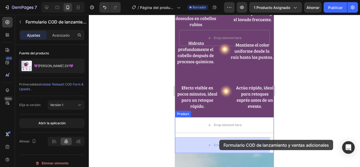
drag, startPoint x: 197, startPoint y: 108, endPoint x: 220, endPoint y: 140, distance: 39.0
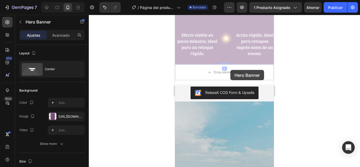
scroll to position [683, 0]
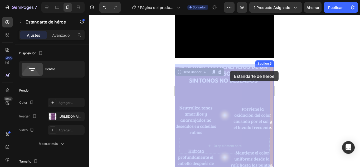
drag, startPoint x: 225, startPoint y: 54, endPoint x: 230, endPoint y: 71, distance: 17.9
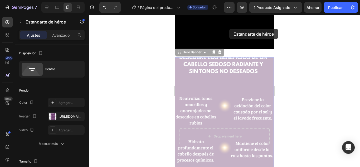
scroll to position [663, 0]
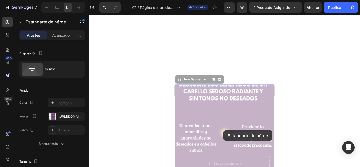
drag, startPoint x: 231, startPoint y: 32, endPoint x: 226, endPoint y: 126, distance: 94.3
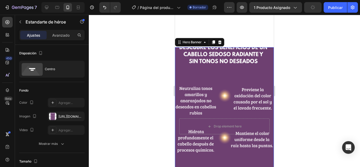
scroll to position [805, 0]
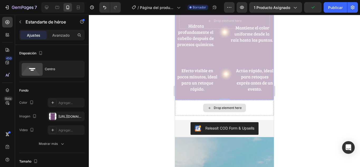
drag, startPoint x: 236, startPoint y: 87, endPoint x: 240, endPoint y: 107, distance: 20.5
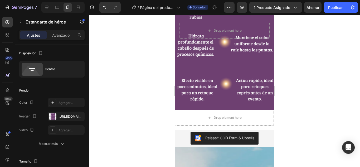
scroll to position [823, 0]
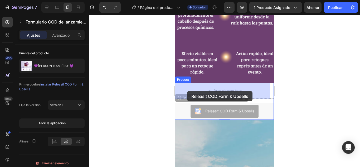
drag, startPoint x: 184, startPoint y: 104, endPoint x: 188, endPoint y: 92, distance: 12.9
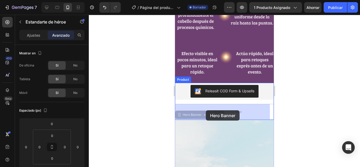
drag, startPoint x: 210, startPoint y: 113, endPoint x: 206, endPoint y: 110, distance: 4.8
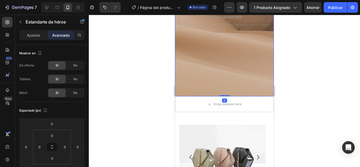
scroll to position [1007, 0]
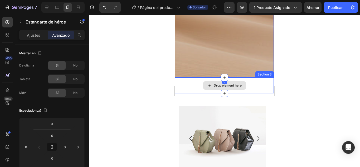
click at [247, 84] on div "Drop element here" at bounding box center [224, 86] width 99 height 16
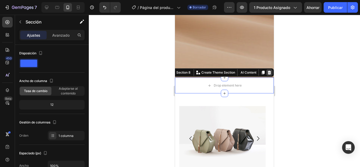
click at [268, 73] on icon at bounding box center [270, 72] width 4 height 4
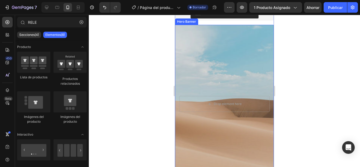
scroll to position [849, 0]
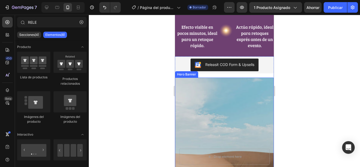
click at [231, 89] on div "Background Image" at bounding box center [224, 157] width 99 height 158
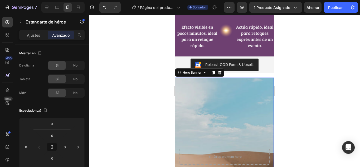
click at [199, 108] on div "Background Image" at bounding box center [224, 157] width 99 height 158
click at [40, 34] on font "Ajustes" at bounding box center [33, 35] width 13 height 4
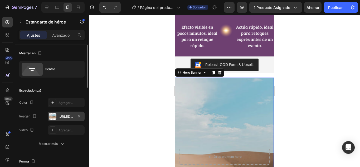
click at [64, 114] on div "[URL][DOMAIN_NAME]" at bounding box center [66, 116] width 37 height 9
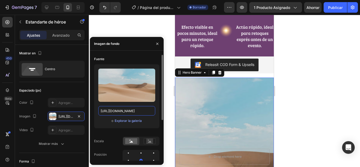
click at [118, 113] on input "[URL][DOMAIN_NAME]" at bounding box center [126, 110] width 57 height 9
paste input "0701/7847/2118/files/5.png?v=1756328291"
type input "https://cdn.shopify.com/s/files/1/0701/7847/2118/files/5.png?v=1756328291"
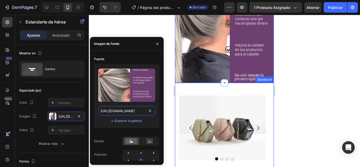
scroll to position [1007, 0]
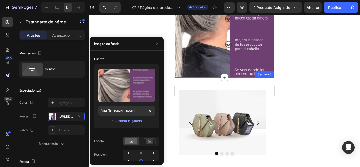
click at [207, 83] on div "Image Image Image Image Carousel Section 8" at bounding box center [224, 125] width 99 height 94
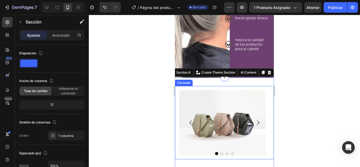
click at [204, 93] on div "Image" at bounding box center [222, 122] width 87 height 65
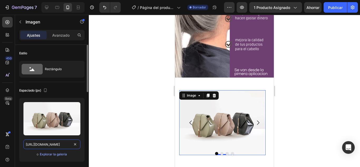
click at [60, 144] on input "[URL][DOMAIN_NAME]" at bounding box center [51, 144] width 57 height 9
paste input "0701/7847/2118/files/3.png?v=1756328291"
type input "https://cdn.shopify.com/s/files/1/0701/7847/2118/files/3.png?v=1756328291"
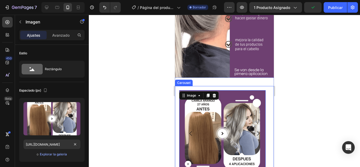
click at [255, 133] on icon "Carousel Next Arrow" at bounding box center [258, 133] width 6 height 6
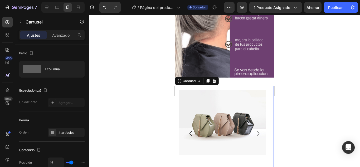
click at [205, 115] on img at bounding box center [222, 122] width 87 height 65
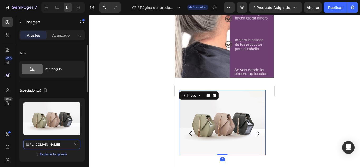
click at [58, 142] on input "[URL][DOMAIN_NAME]" at bounding box center [51, 144] width 57 height 9
paste input "0701/7847/2118/files/4.png?v=1756328291"
type input "https://cdn.shopify.com/s/files/1/0701/7847/2118/files/4.png?v=1756328291"
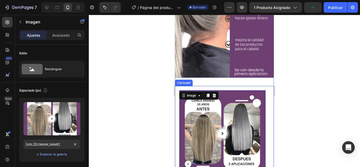
click at [257, 134] on icon "Carousel Next Arrow" at bounding box center [258, 133] width 6 height 6
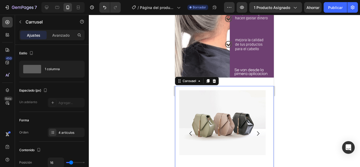
click at [184, 116] on img at bounding box center [222, 122] width 87 height 65
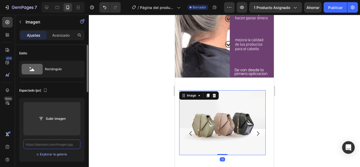
scroll to position [0, 0]
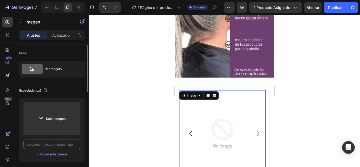
paste input "https://cdn.shopify.com/s/files/1/0701/7847/2118/files/2.png?v=1756328291"
type input "https://cdn.shopify.com/s/files/1/0701/7847/2118/files/2.png?v=1756328291"
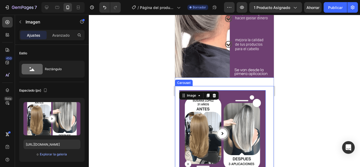
click at [251, 134] on button "Carousel Next Arrow" at bounding box center [258, 133] width 15 height 15
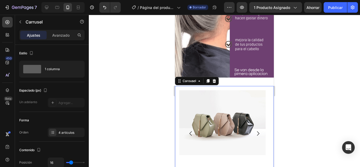
click at [180, 112] on img at bounding box center [222, 122] width 87 height 65
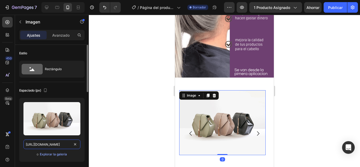
click at [62, 144] on input "[URL][DOMAIN_NAME]" at bounding box center [51, 144] width 57 height 9
paste input "0701/7847/2118/files/1.png?v=1756328291"
type input "https://cdn.shopify.com/s/files/1/0701/7847/2118/files/1.png?v=1756328291"
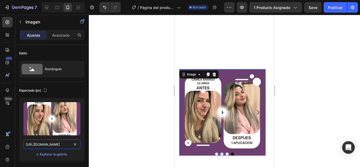
scroll to position [1113, 0]
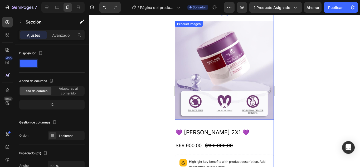
scroll to position [1166, 0]
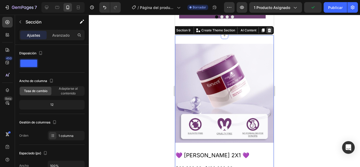
click at [268, 32] on icon at bounding box center [269, 30] width 3 height 4
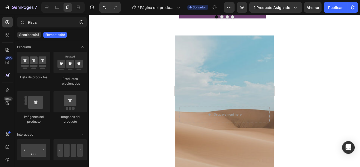
scroll to position [1113, 0]
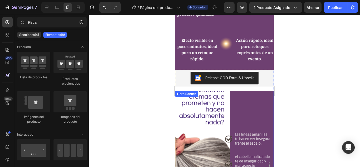
scroll to position [823, 0]
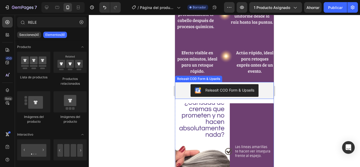
click at [181, 89] on div "Releasit COD Form & Upsells" at bounding box center [224, 90] width 95 height 13
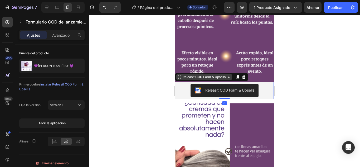
click at [229, 77] on icon at bounding box center [229, 77] width 2 height 1
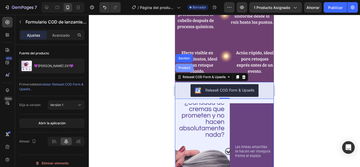
click at [188, 67] on div "Product" at bounding box center [185, 67] width 14 height 3
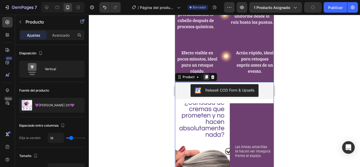
click at [208, 77] on icon at bounding box center [206, 77] width 3 height 4
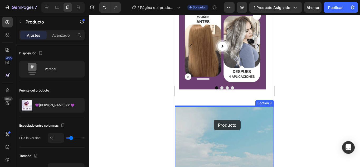
scroll to position [1274, 0]
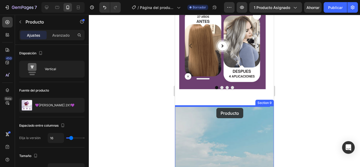
drag, startPoint x: 192, startPoint y: 28, endPoint x: 217, endPoint y: 108, distance: 83.4
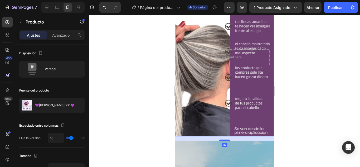
scroll to position [1433, 0]
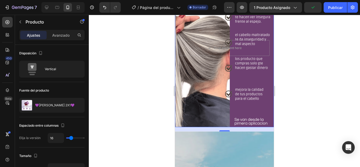
click at [203, 106] on div "Background Image" at bounding box center [224, 48] width 99 height 158
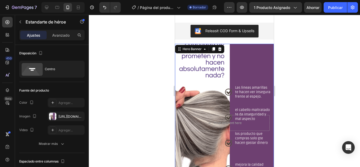
scroll to position [1353, 0]
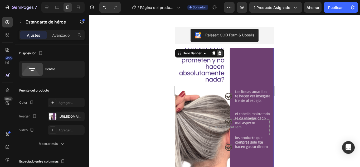
click at [219, 54] on icon at bounding box center [219, 53] width 3 height 4
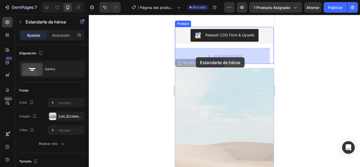
drag, startPoint x: 202, startPoint y: 60, endPoint x: 195, endPoint y: 57, distance: 6.8
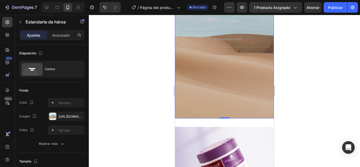
scroll to position [1195, 0]
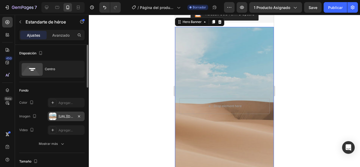
click at [75, 116] on div "[URL][DOMAIN_NAME]" at bounding box center [66, 116] width 37 height 9
click at [71, 117] on font "[URL][DOMAIN_NAME]" at bounding box center [76, 117] width 34 height 4
click at [70, 115] on font "[URL][DOMAIN_NAME]" at bounding box center [76, 117] width 34 height 4
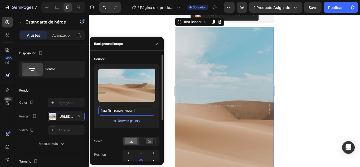
click at [115, 113] on input "[URL][DOMAIN_NAME]" at bounding box center [126, 110] width 57 height 9
click at [115, 111] on input "[URL][DOMAIN_NAME]" at bounding box center [126, 110] width 57 height 9
paste input "https://cdn.shopify.com/s/files/1/0701/7847/2118/files/6.png?v=1756328292"
type input "https://cdhttps://cdn.shopify.com/s/files/1/0701/7847/2118/files/6.png?v=175632…"
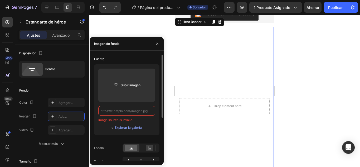
scroll to position [0, 0]
paste input "https://cdn.shopify.com/s/files/1/0701/7847/2118/files/6.png?v=1756328292"
type input "https://cdn.shopify.com/s/files/1/0701/7847/2118/files/6.png?v=1756328292"
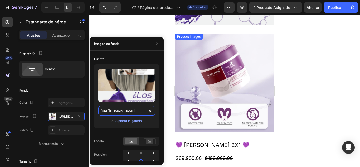
scroll to position [1327, 0]
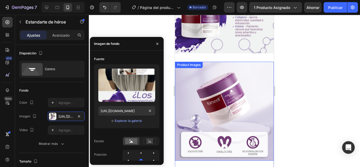
drag, startPoint x: 191, startPoint y: 66, endPoint x: 190, endPoint y: 69, distance: 3.0
click at [191, 67] on div "Product Images" at bounding box center [224, 111] width 99 height 99
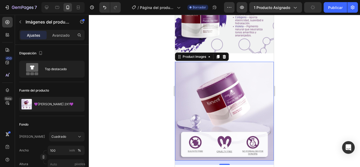
click at [223, 57] on icon at bounding box center [224, 57] width 4 height 4
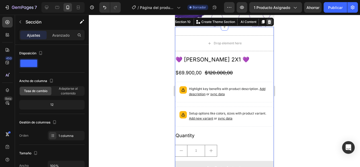
click at [268, 24] on icon at bounding box center [270, 22] width 4 height 4
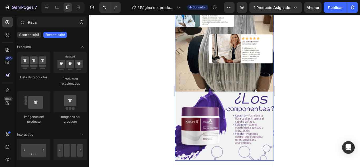
scroll to position [1190, 0]
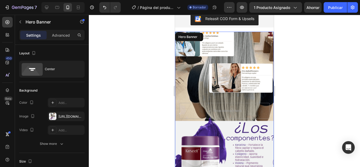
click at [242, 69] on div "Background Image" at bounding box center [224, 111] width 99 height 158
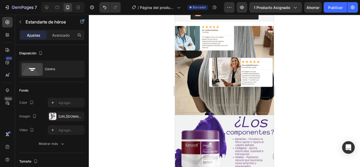
scroll to position [1167, 0]
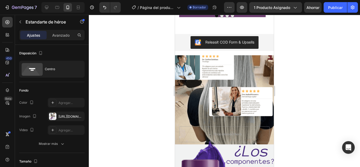
click at [241, 82] on div "Background Image" at bounding box center [224, 134] width 99 height 158
click at [218, 83] on div "Background Image" at bounding box center [224, 134] width 99 height 158
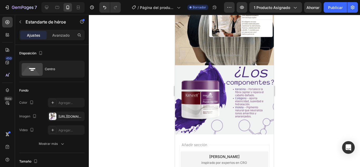
scroll to position [1299, 0]
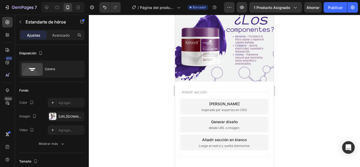
click at [217, 74] on div "Background Image" at bounding box center [224, 2] width 99 height 158
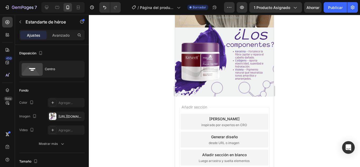
scroll to position [1167, 0]
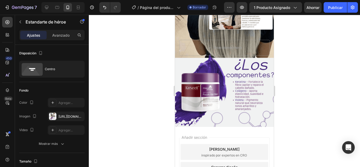
click at [183, 65] on div "Background Image" at bounding box center [224, 48] width 99 height 158
click at [329, 8] on font "Publicar" at bounding box center [335, 7] width 15 height 4
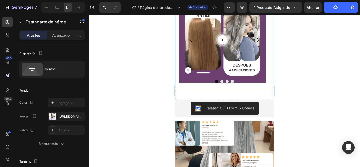
scroll to position [1088, 0]
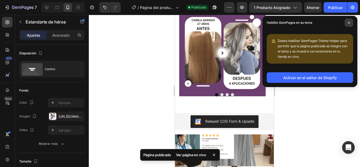
click at [350, 22] on icon at bounding box center [349, 23] width 2 height 2
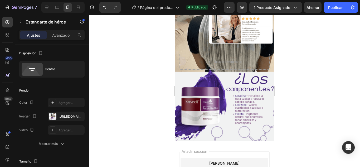
scroll to position [1272, 0]
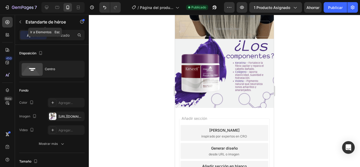
click at [28, 25] on p "Estandarte de héroe" at bounding box center [48, 22] width 45 height 6
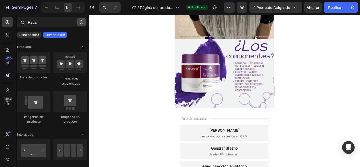
click at [78, 24] on button "button" at bounding box center [81, 22] width 8 height 8
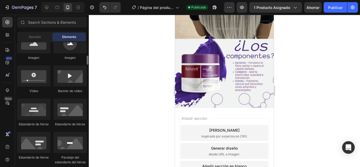
scroll to position [237, 0]
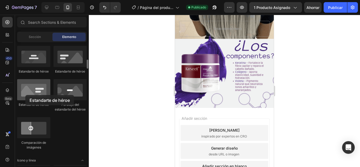
drag, startPoint x: 46, startPoint y: 95, endPoint x: 27, endPoint y: 91, distance: 18.9
click at [25, 95] on div at bounding box center [33, 89] width 33 height 21
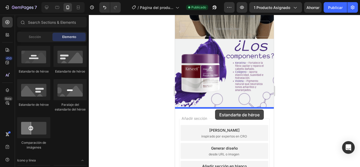
drag, startPoint x: 206, startPoint y: 75, endPoint x: 215, endPoint y: 109, distance: 36.0
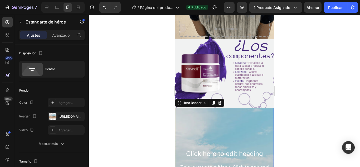
click at [221, 152] on h2 "Click here to edit heading" at bounding box center [224, 153] width 90 height 9
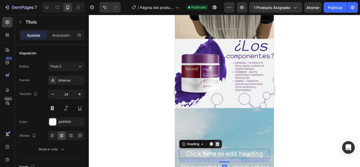
click at [217, 145] on icon at bounding box center [217, 144] width 3 height 4
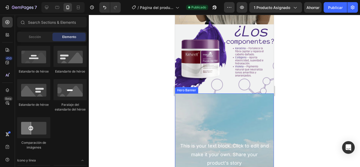
scroll to position [1299, 0]
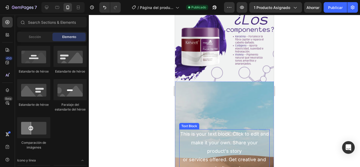
click at [236, 142] on div "This is your text block. Click to edit and make it your own. Share your product…" at bounding box center [224, 151] width 90 height 44
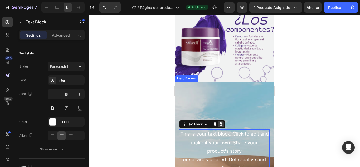
click at [220, 122] on div at bounding box center [221, 124] width 6 height 6
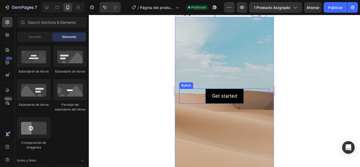
scroll to position [1378, 0]
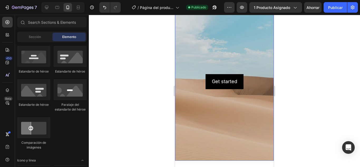
click at [245, 83] on div "Get started Button" at bounding box center [224, 81] width 90 height 15
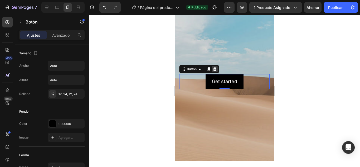
click at [214, 67] on icon at bounding box center [215, 69] width 4 height 4
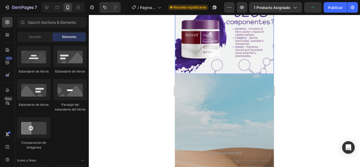
scroll to position [1299, 0]
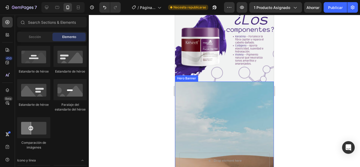
click at [223, 98] on div "Background Image" at bounding box center [224, 161] width 99 height 158
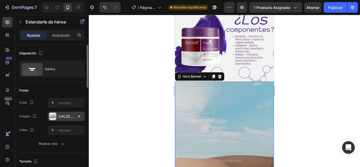
click at [72, 117] on font "[URL][DOMAIN_NAME]" at bounding box center [76, 117] width 34 height 4
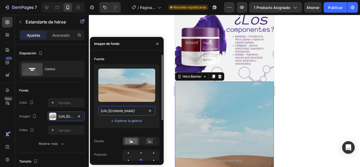
click at [129, 112] on input "[URL][DOMAIN_NAME]" at bounding box center [126, 110] width 57 height 9
paste input "0701/7847/2118/files/7.png?v=1756328290"
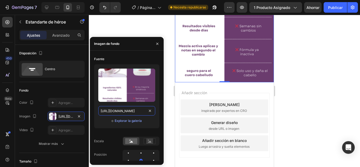
scroll to position [1484, 0]
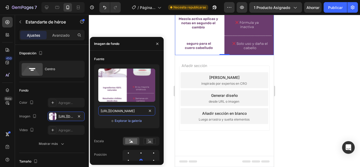
type input "https://cdn.shopify.com/s/files/1/0701/7847/2118/files/7.png?v=1756328290"
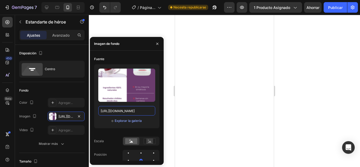
scroll to position [560, 0]
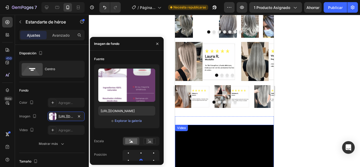
click at [188, 129] on div "Video" at bounding box center [181, 128] width 13 height 6
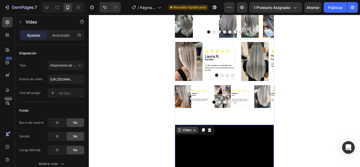
click at [186, 128] on div "Video" at bounding box center [187, 130] width 11 height 5
click at [202, 130] on icon at bounding box center [203, 130] width 3 height 4
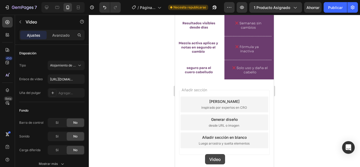
scroll to position [1537, 0]
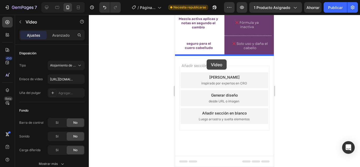
drag, startPoint x: 192, startPoint y: 39, endPoint x: 207, endPoint y: 59, distance: 25.3
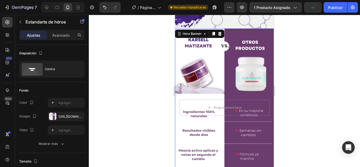
scroll to position [1405, 0]
click at [213, 34] on icon at bounding box center [213, 34] width 3 height 4
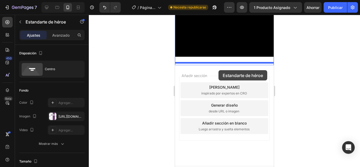
scroll to position [1766, 0]
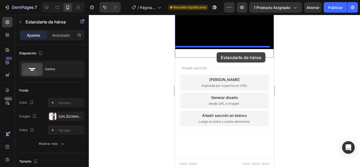
drag, startPoint x: 190, startPoint y: 30, endPoint x: 217, endPoint y: 52, distance: 35.2
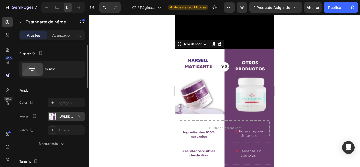
click at [62, 114] on div "https://cdn.shopify.com/s/files/1/0701/7847/2118/files/7.png?v=1756328290" at bounding box center [66, 116] width 37 height 9
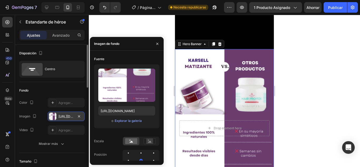
click at [70, 119] on div "https://cdn.shopify.com/s/files/1/0701/7847/2118/files/7.png?v=1756328290" at bounding box center [66, 116] width 37 height 9
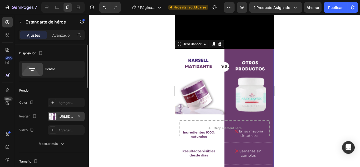
click at [70, 114] on div "https://cdn.shopify.com/s/files/1/0701/7847/2118/files/7.png?v=1756328290" at bounding box center [66, 116] width 15 height 5
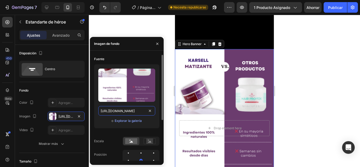
click at [122, 108] on input "https://cdn.shopify.com/s/files/1/0701/7847/2118/files/7.png?v=1756328290" at bounding box center [126, 110] width 57 height 9
paste input "8.png?v=1756328291"
type input "https://cdn.shopify.com/s/files/1/0701/7847/2118/files/8.png?v=1756328291"
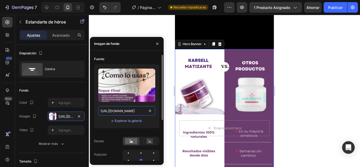
scroll to position [0, 69]
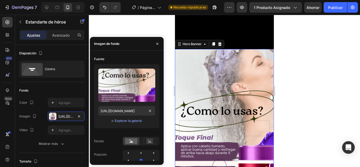
click at [292, 117] on div at bounding box center [224, 91] width 271 height 152
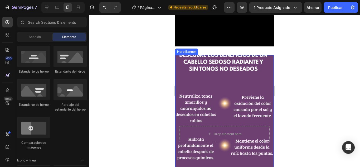
scroll to position [739, 0]
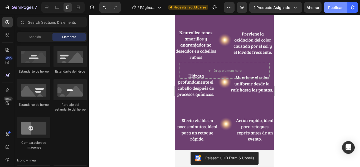
click at [336, 8] on font "Publicar" at bounding box center [335, 7] width 15 height 4
